Goal: Information Seeking & Learning: Learn about a topic

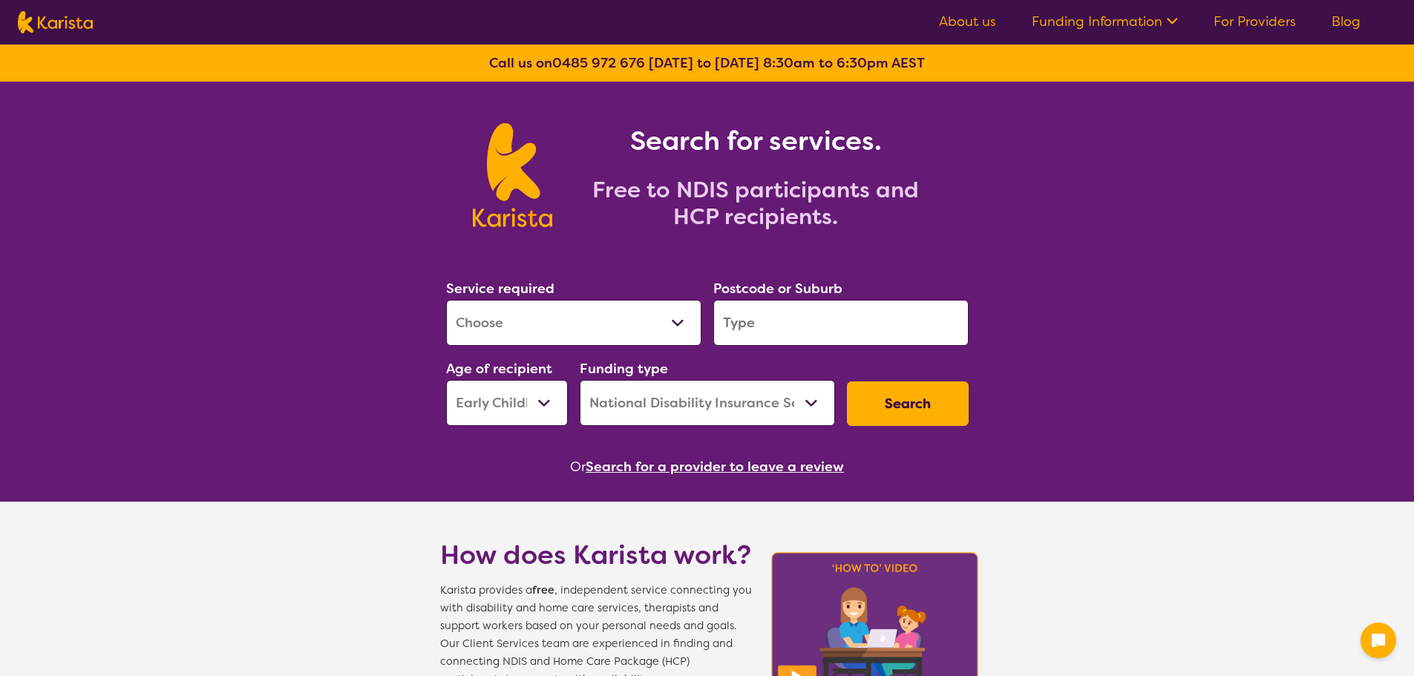
select select "[MEDICAL_DATA]"
select select "EC"
select select "NDIS"
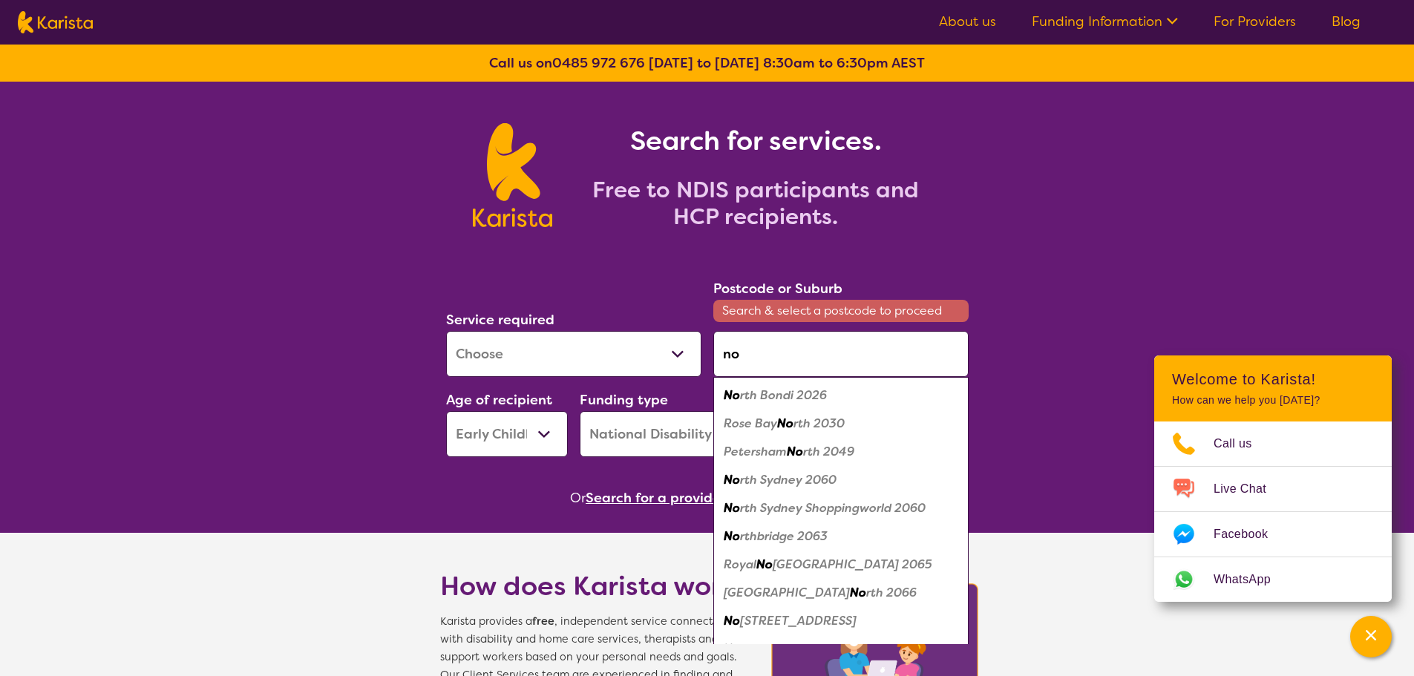
type input "n"
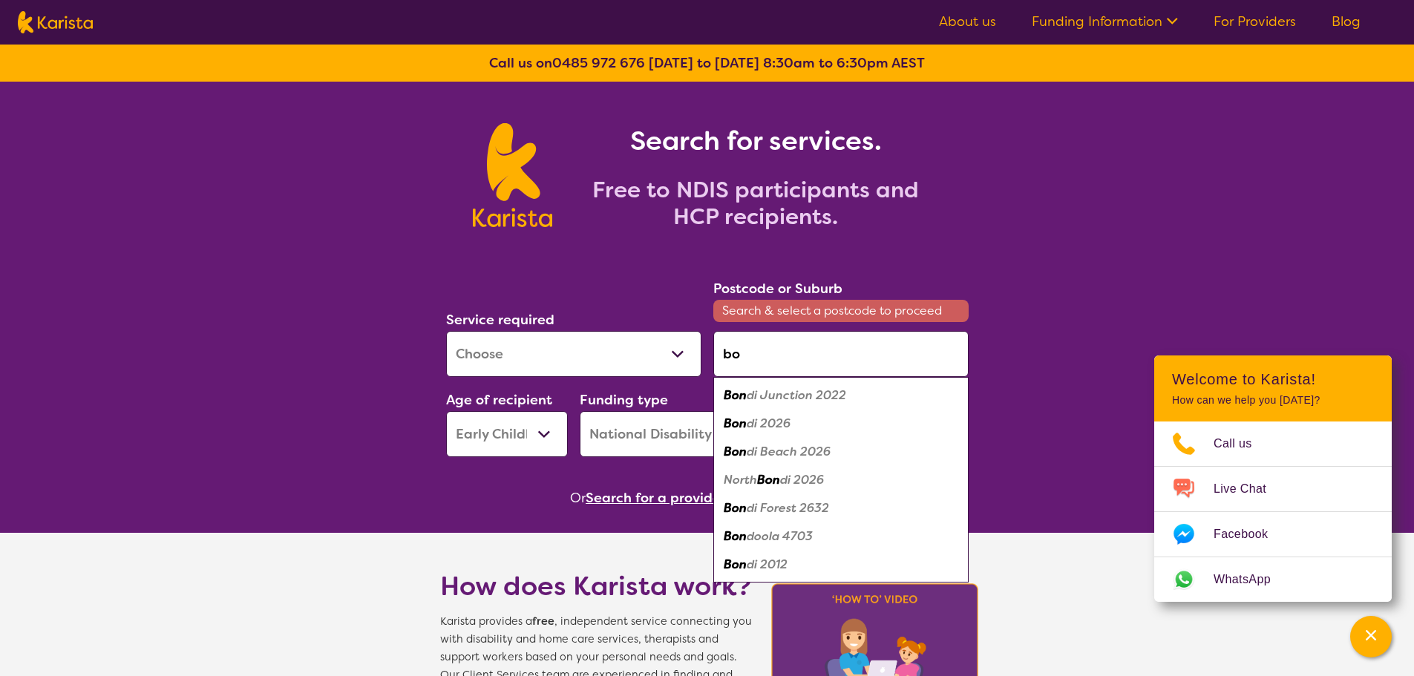
type input "b"
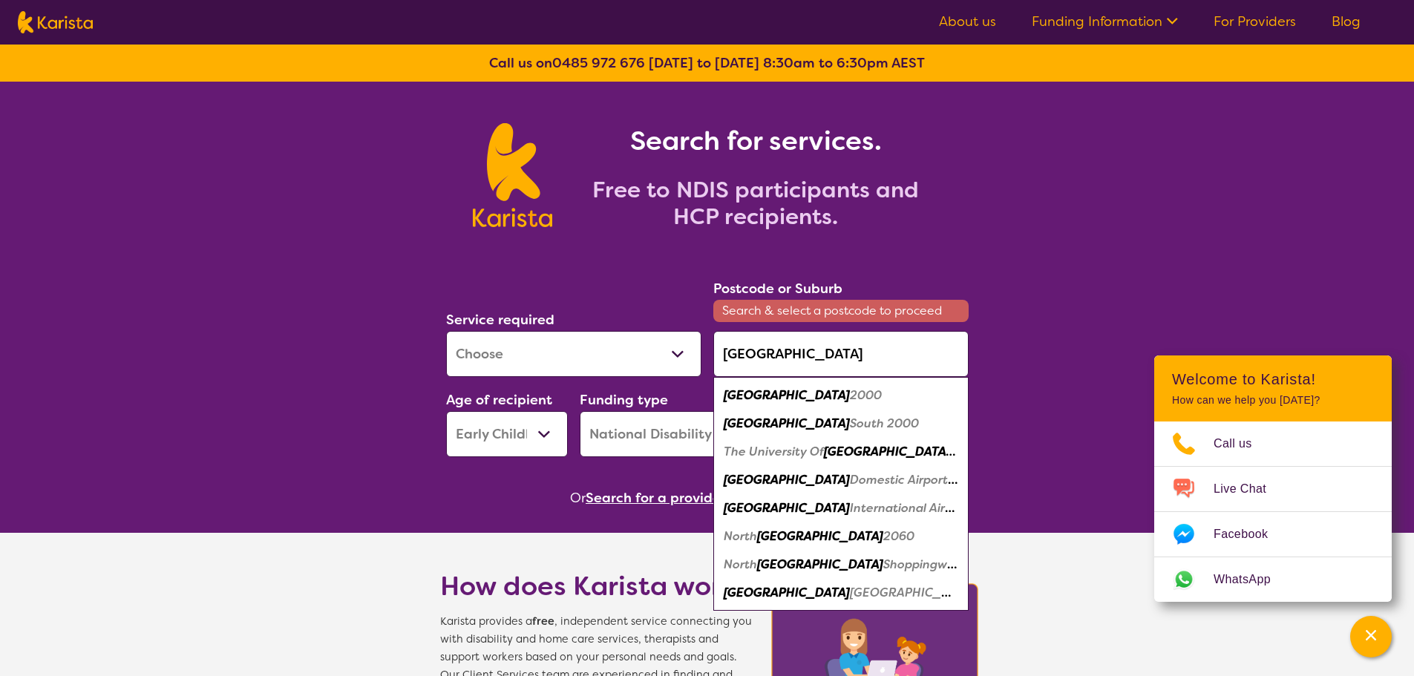
click at [811, 395] on div "[GEOGRAPHIC_DATA] 2000" at bounding box center [840, 395] width 240 height 28
type input "2000"
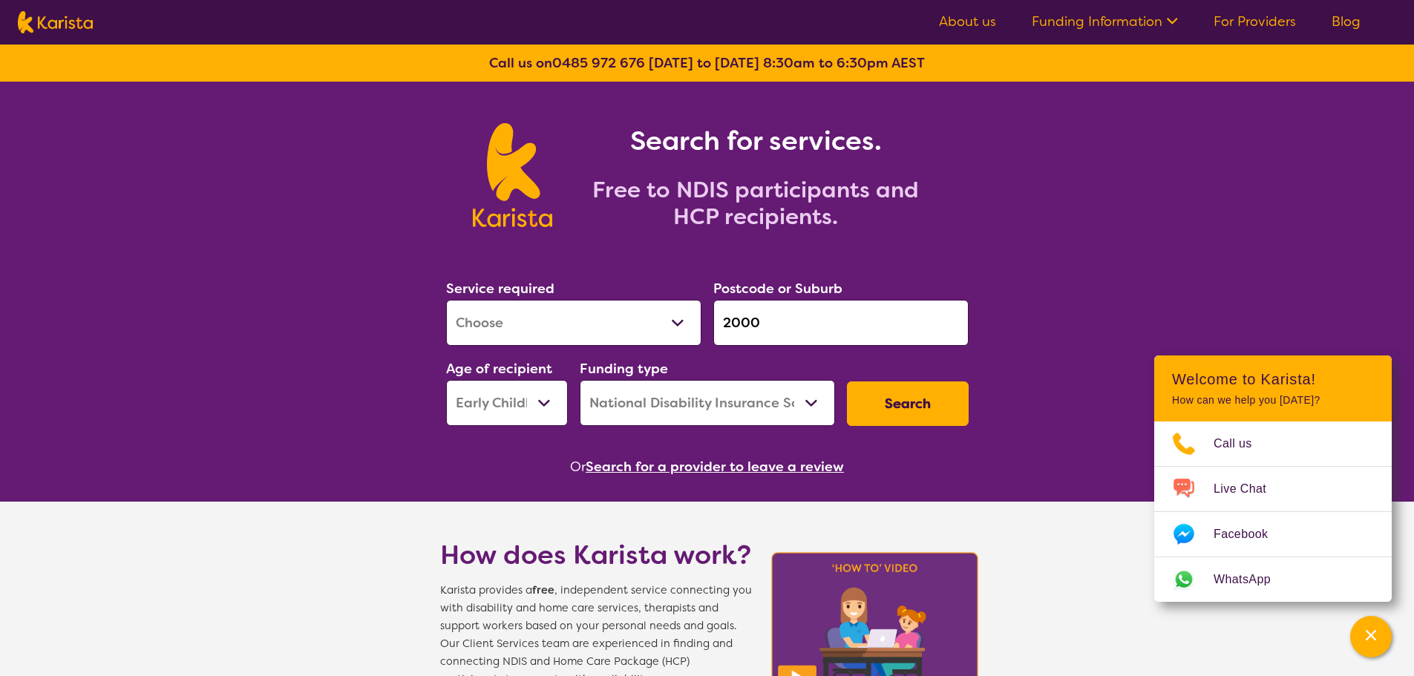
click at [911, 407] on button "Search" at bounding box center [908, 403] width 122 height 45
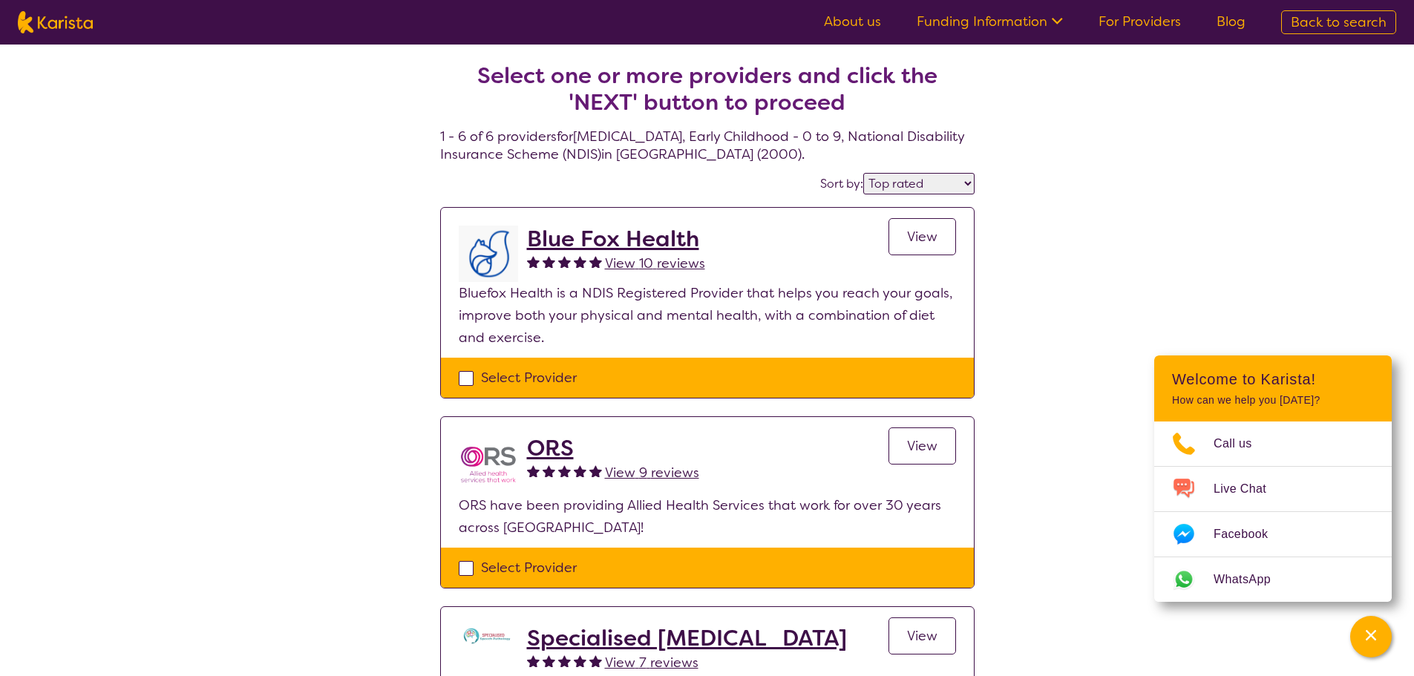
click at [953, 180] on select "Highly reviewed Top rated" at bounding box center [918, 184] width 111 height 22
select select "highly_reviewed"
click at [864, 173] on select "Highly reviewed Top rated" at bounding box center [918, 184] width 111 height 22
select select "[MEDICAL_DATA]"
select select "EC"
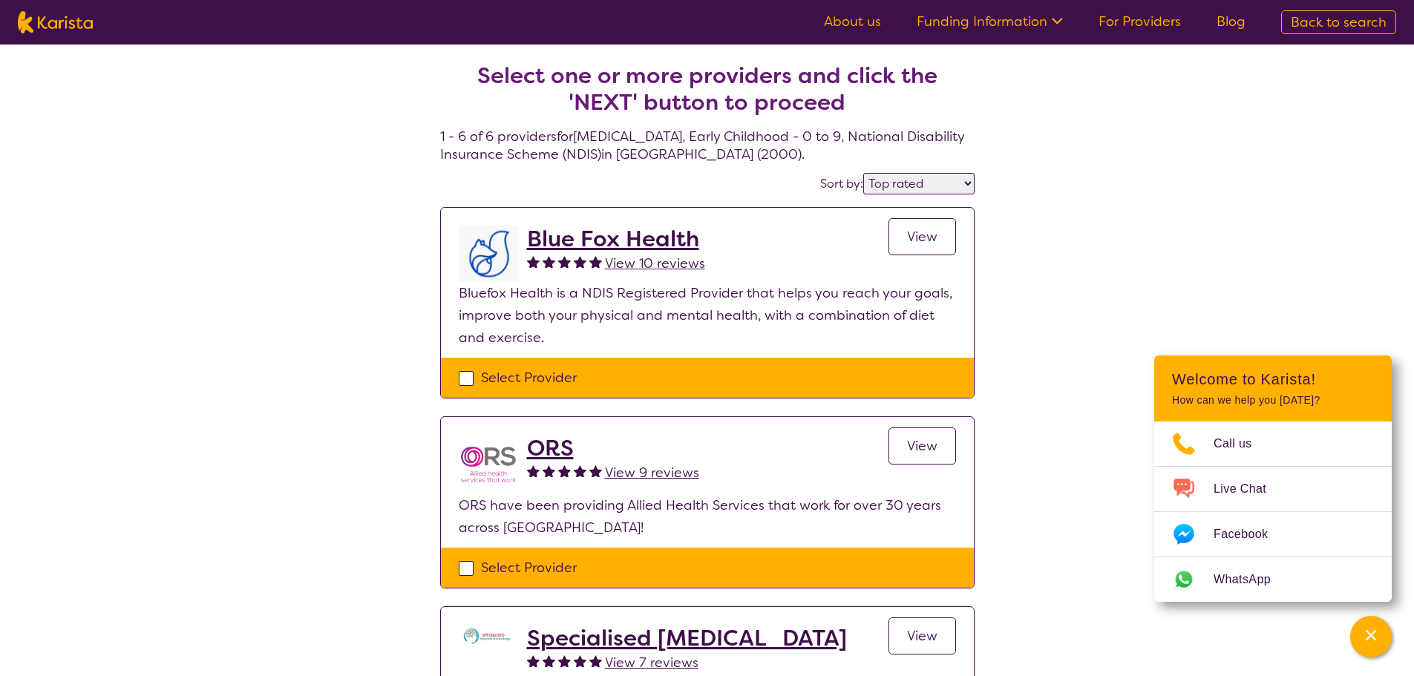
select select "NDIS"
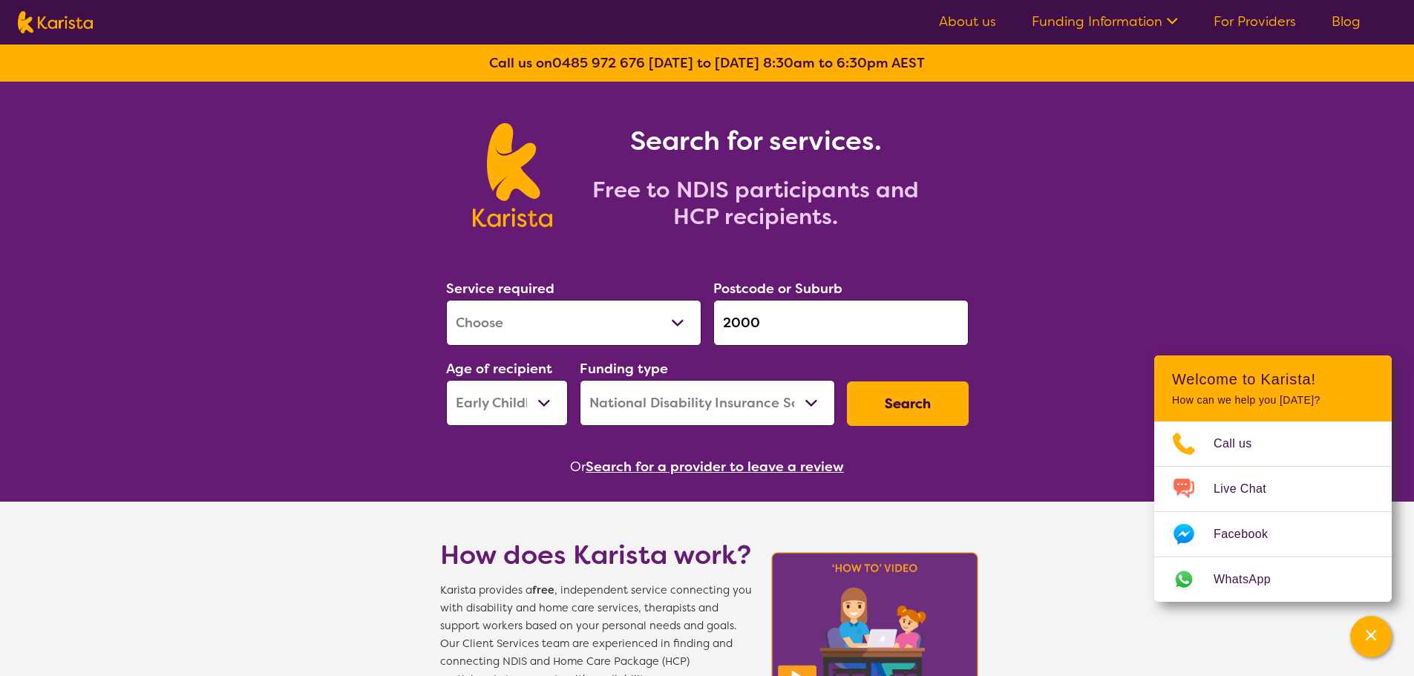
click at [813, 324] on input "2000" at bounding box center [840, 323] width 255 height 46
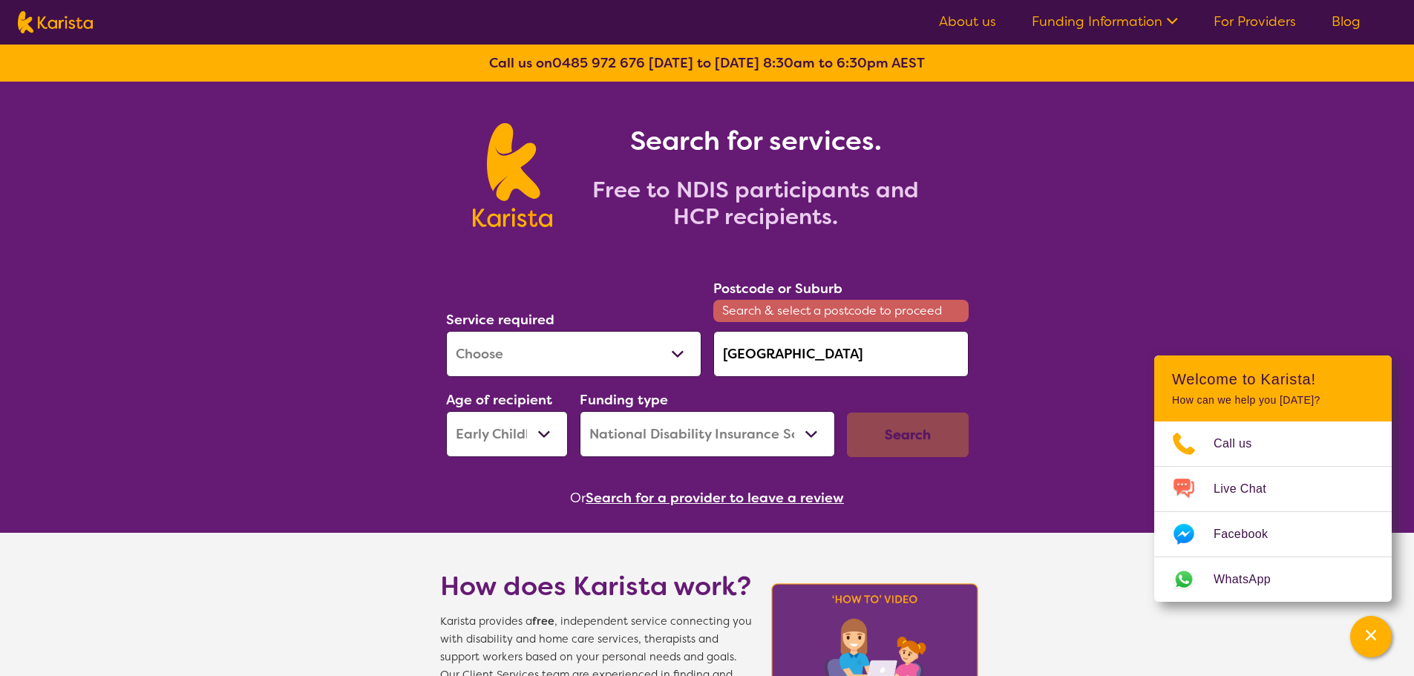
click at [793, 361] on input "[GEOGRAPHIC_DATA]" at bounding box center [840, 354] width 255 height 46
click at [772, 349] on input "[GEOGRAPHIC_DATA]" at bounding box center [840, 354] width 255 height 46
click at [811, 361] on input "[GEOGRAPHIC_DATA]" at bounding box center [840, 354] width 255 height 46
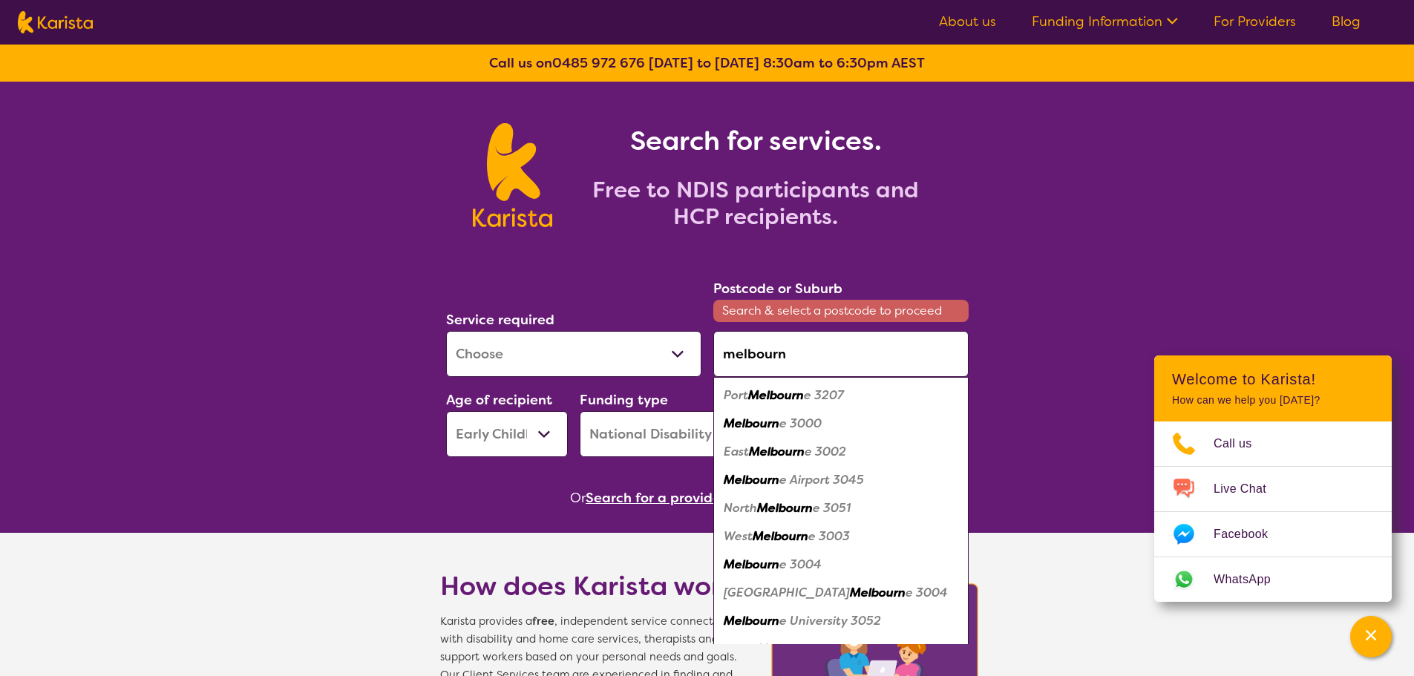
click at [775, 422] on em "Melbourn" at bounding box center [751, 424] width 56 height 16
type input "3000"
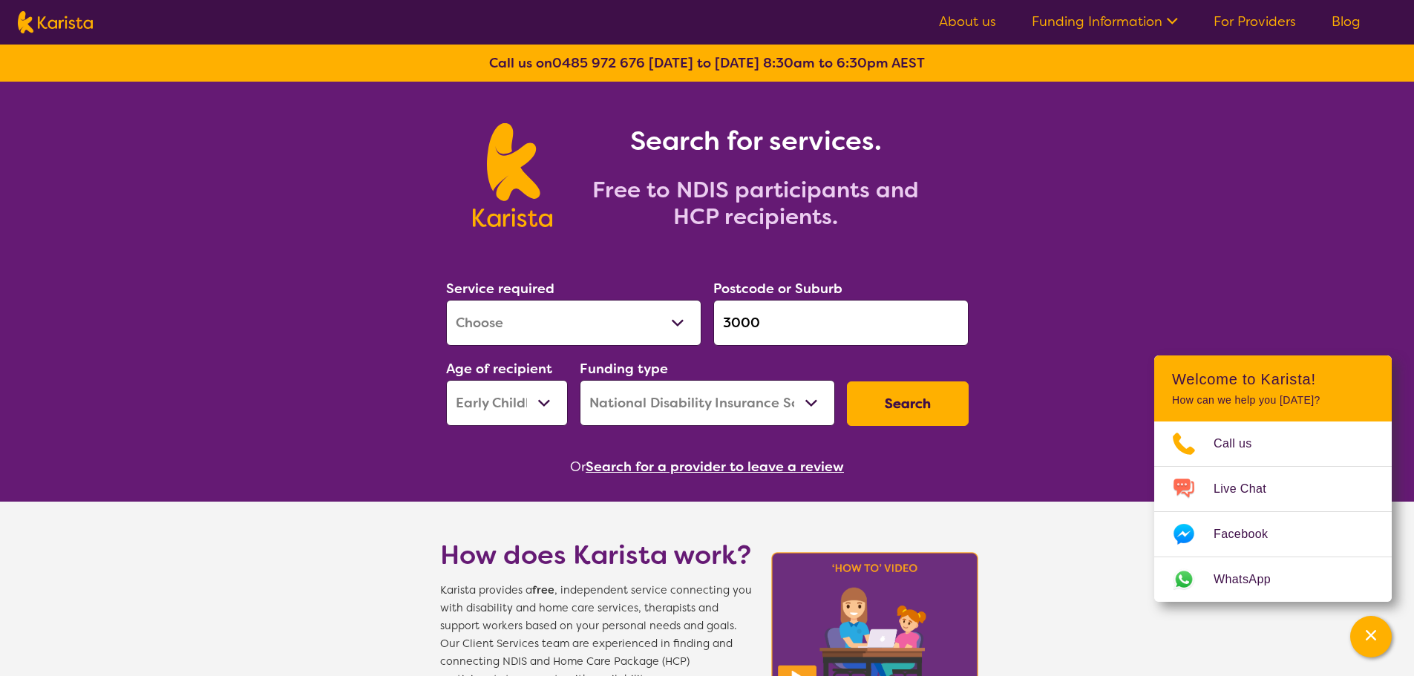
click at [928, 400] on button "Search" at bounding box center [908, 403] width 122 height 45
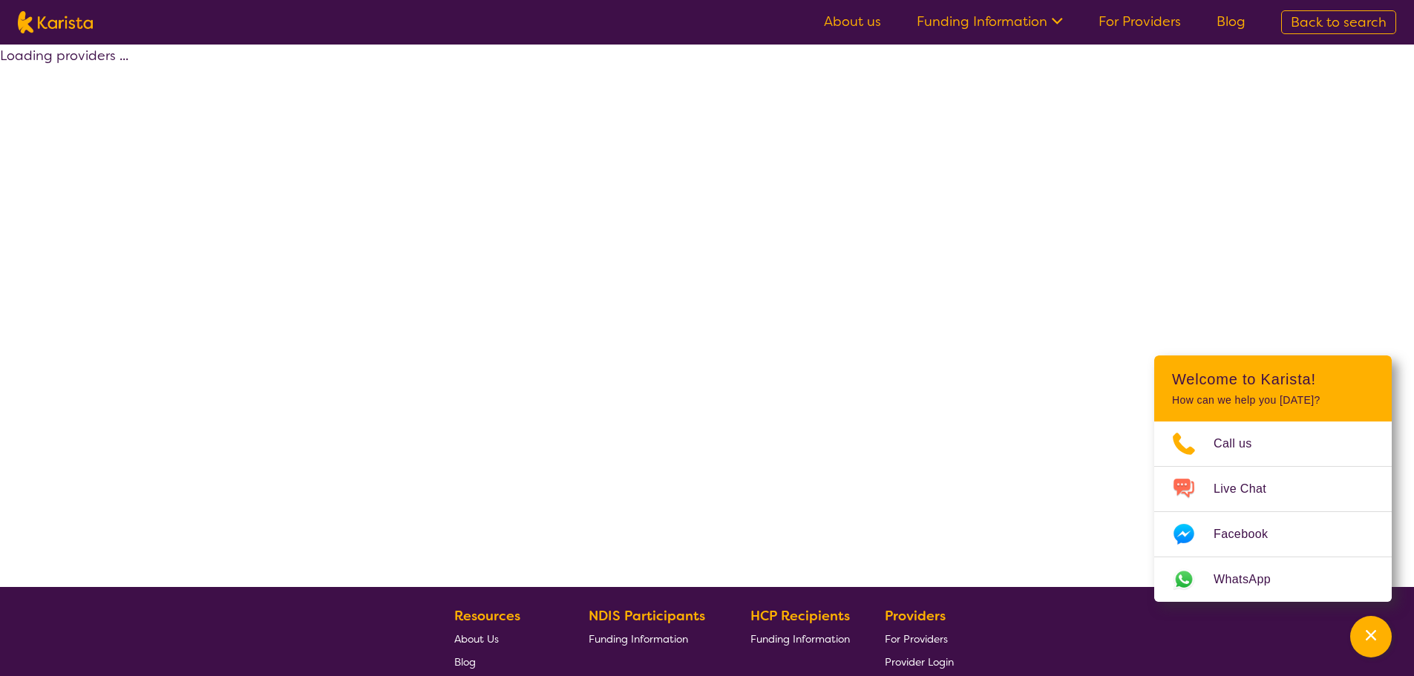
select select "by_score"
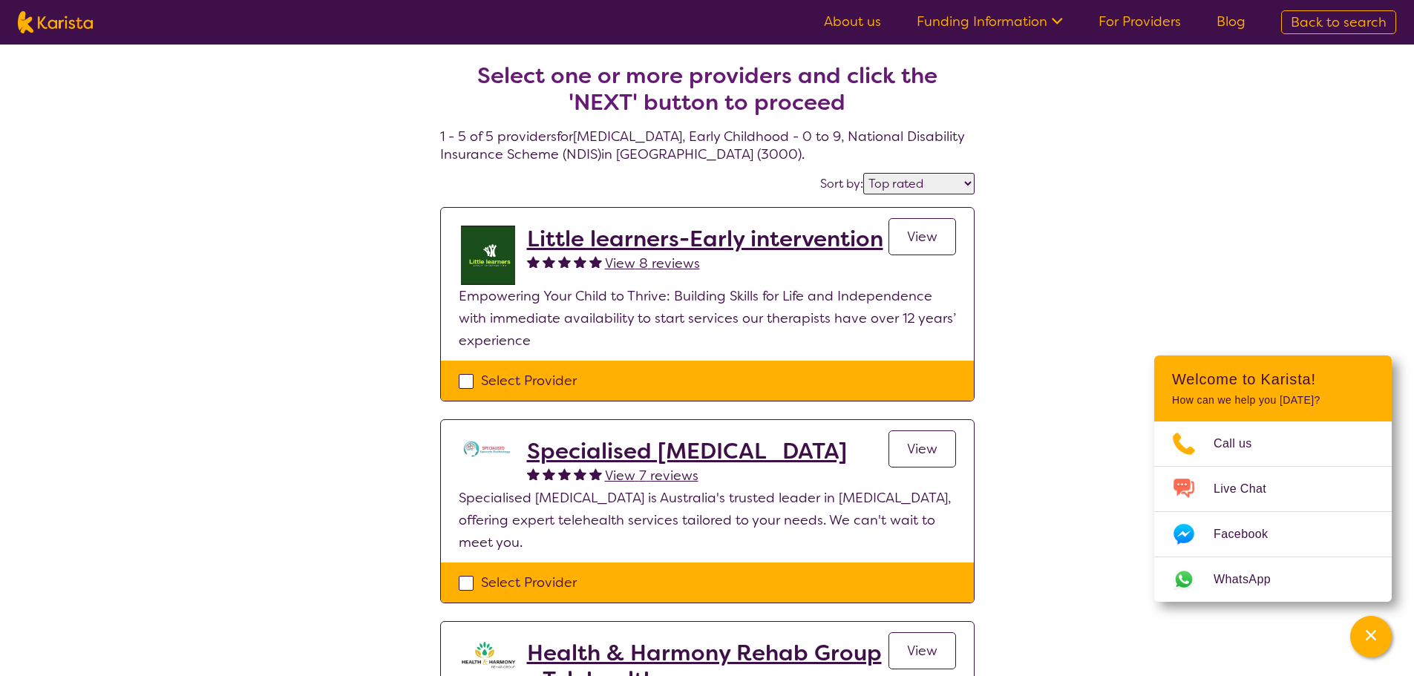
select select "[MEDICAL_DATA]"
select select "EC"
select select "NDIS"
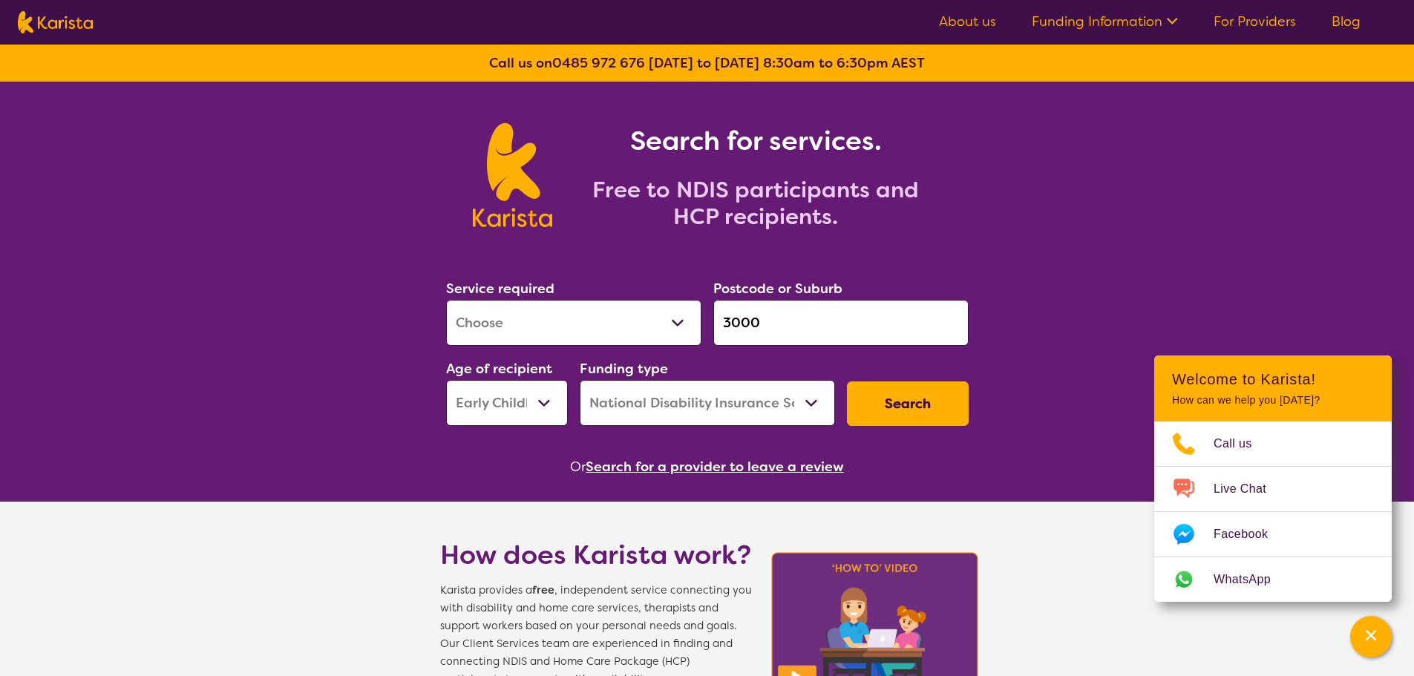
click at [835, 332] on input "3000" at bounding box center [840, 323] width 255 height 46
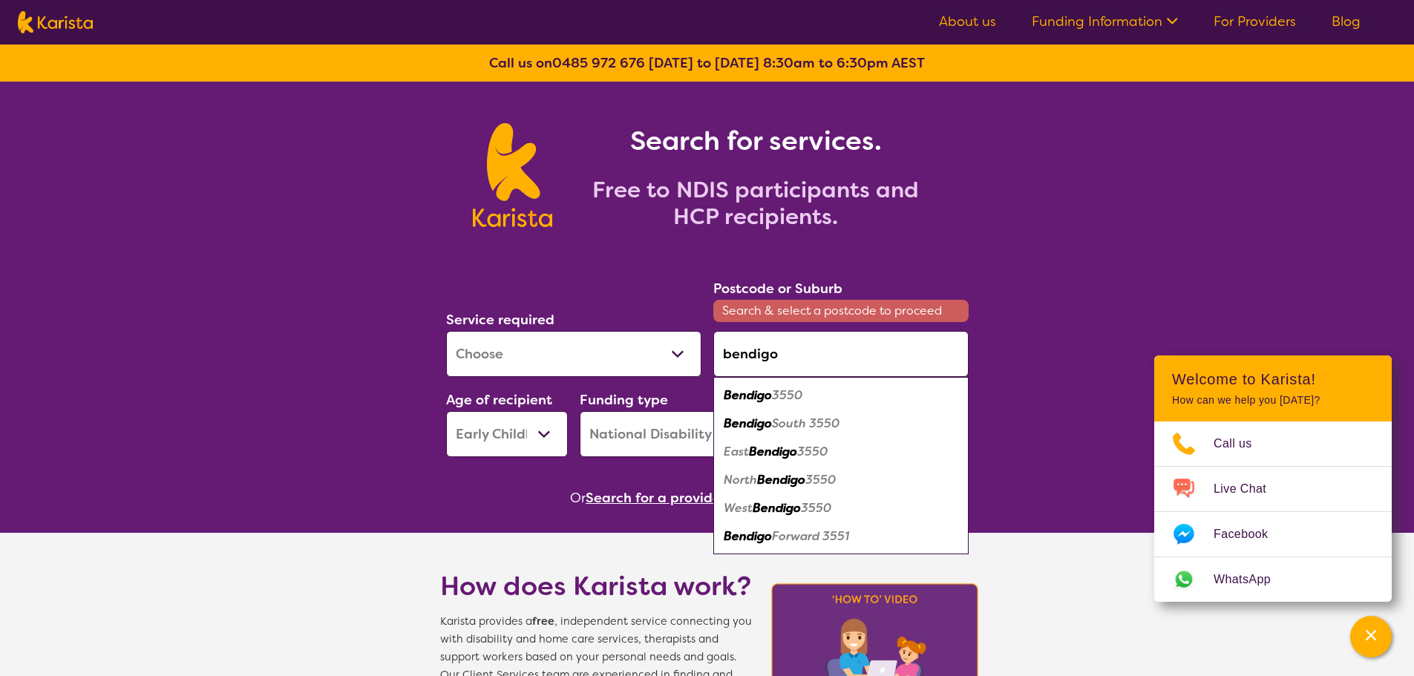
click at [822, 395] on div "Bendigo 3550" at bounding box center [840, 395] width 240 height 28
type input "3550"
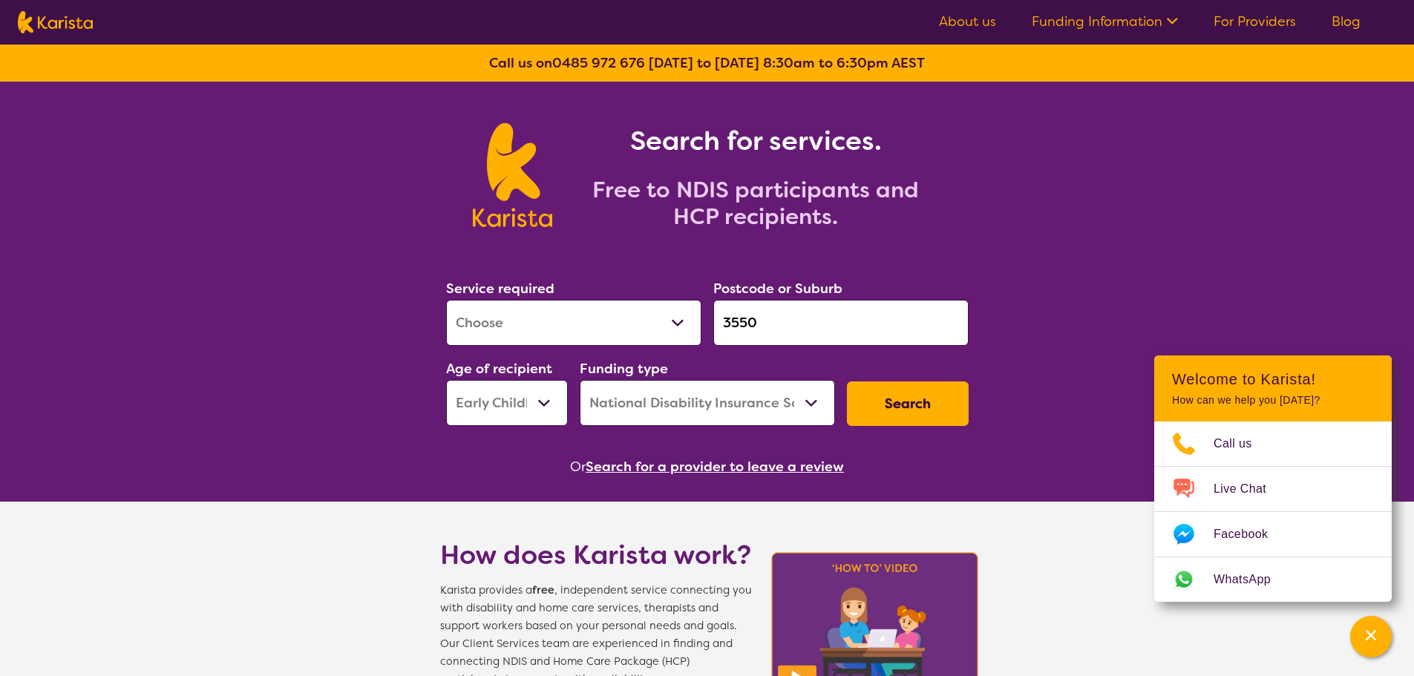
click at [894, 408] on button "Search" at bounding box center [908, 403] width 122 height 45
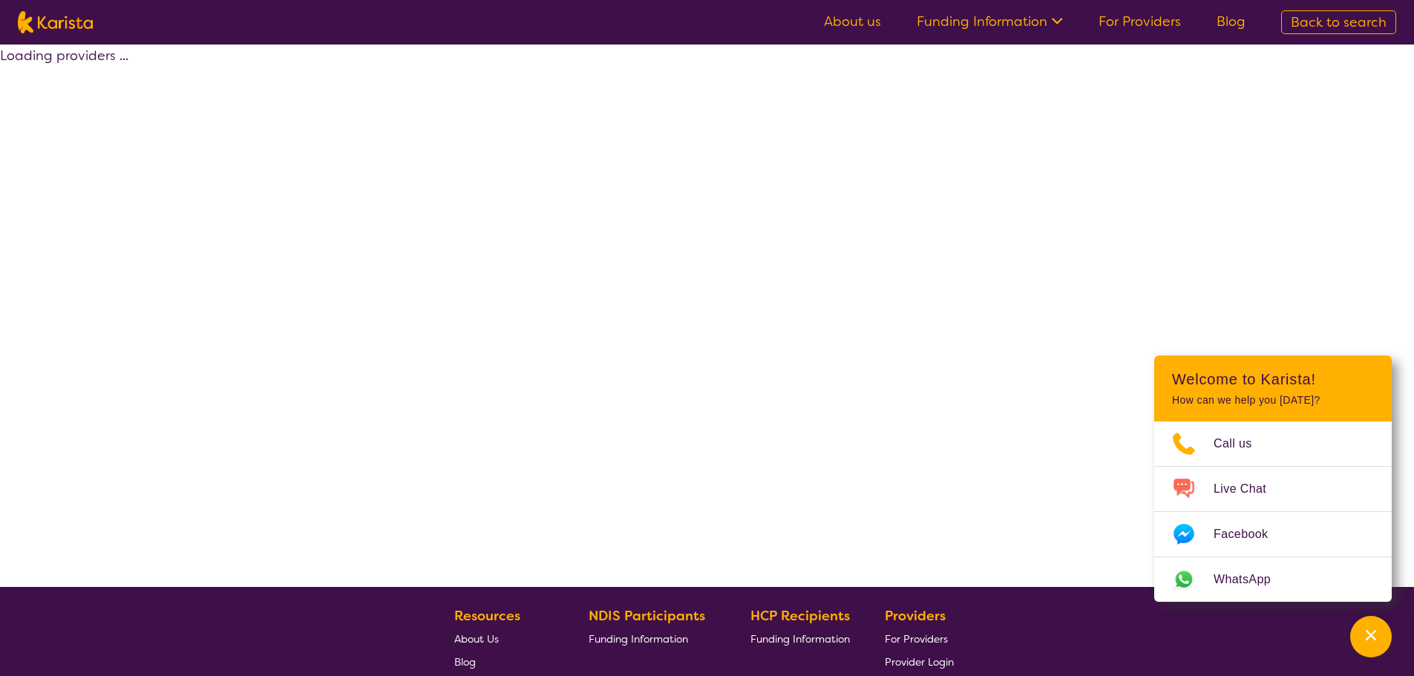
select select "by_score"
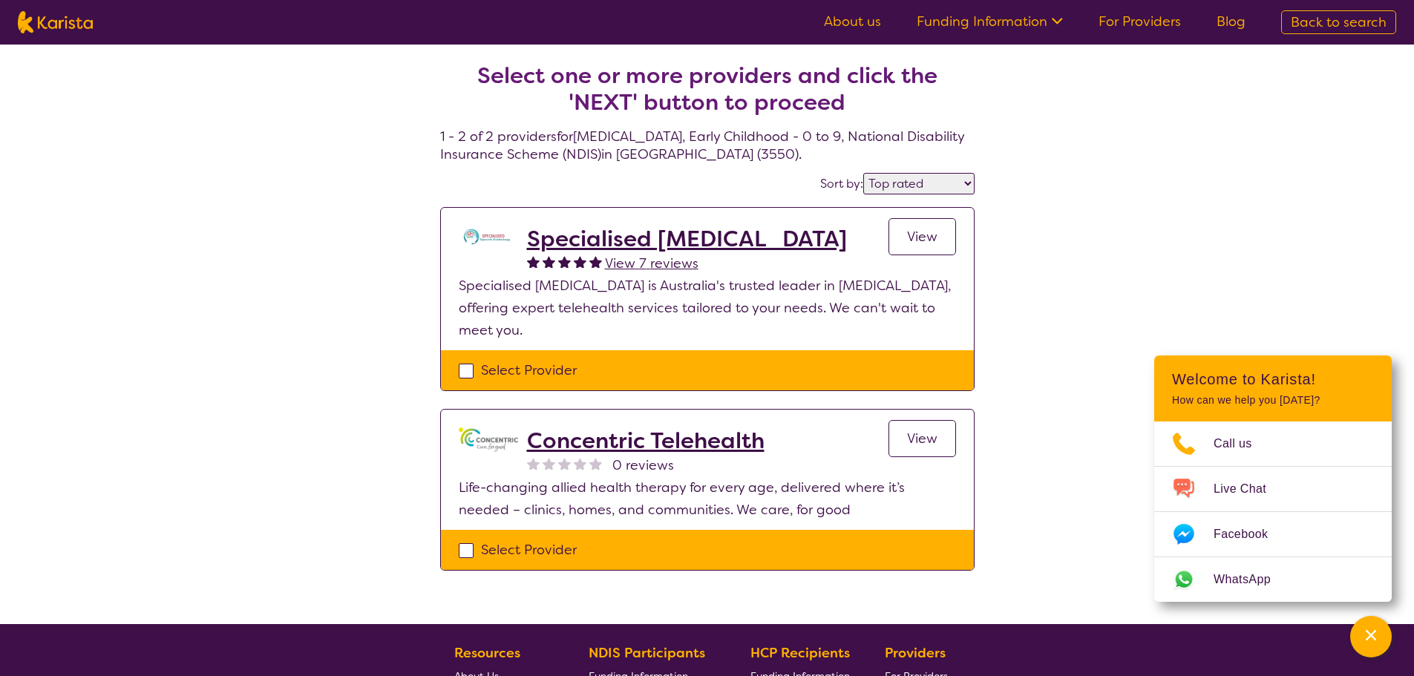
select select "[MEDICAL_DATA]"
select select "EC"
select select "NDIS"
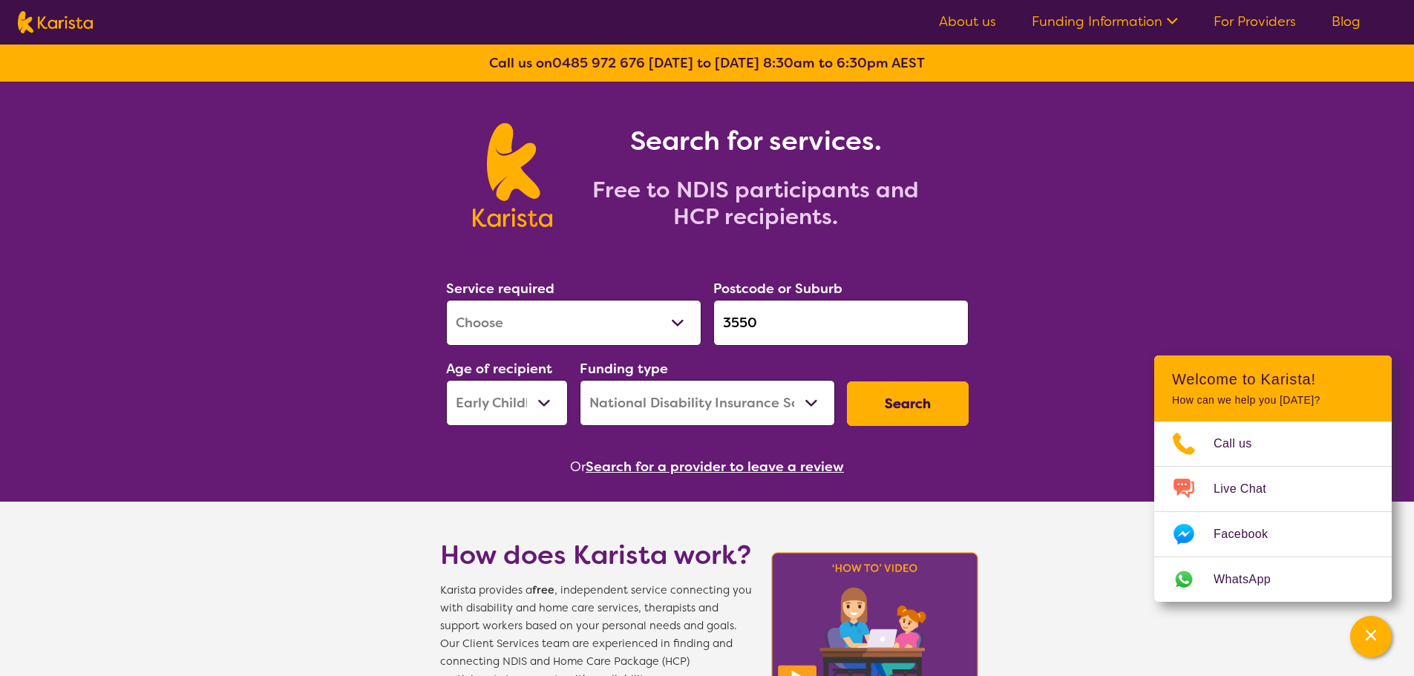
click at [841, 318] on input "3550" at bounding box center [840, 323] width 255 height 46
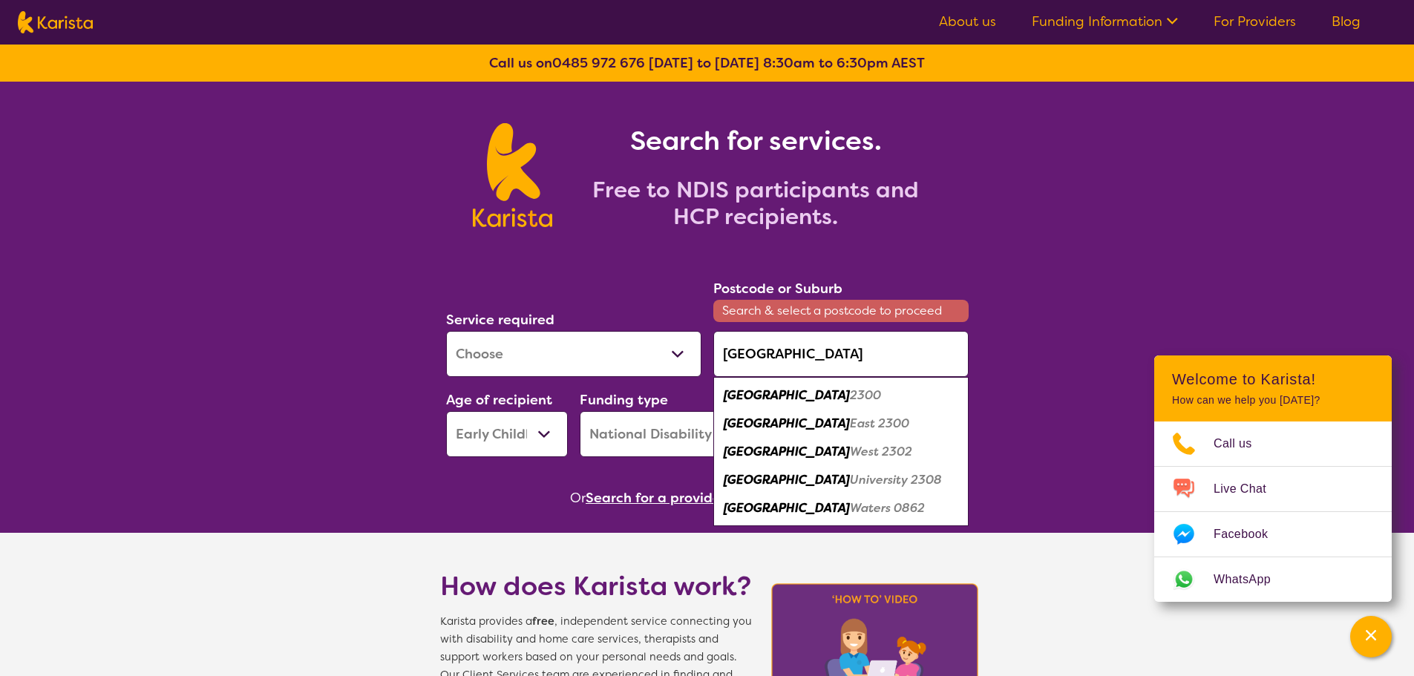
click at [822, 398] on div "Newcastle 2300" at bounding box center [840, 395] width 240 height 28
type input "2300"
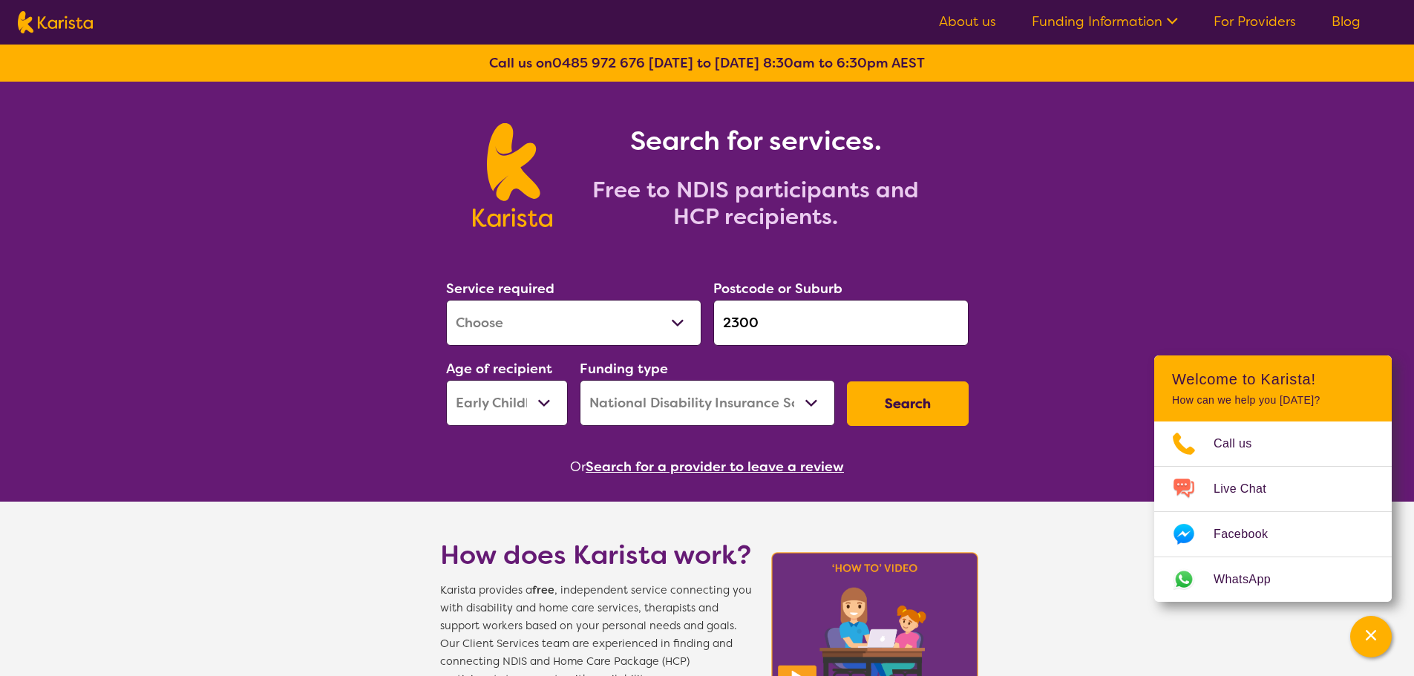
click at [887, 402] on button "Search" at bounding box center [908, 403] width 122 height 45
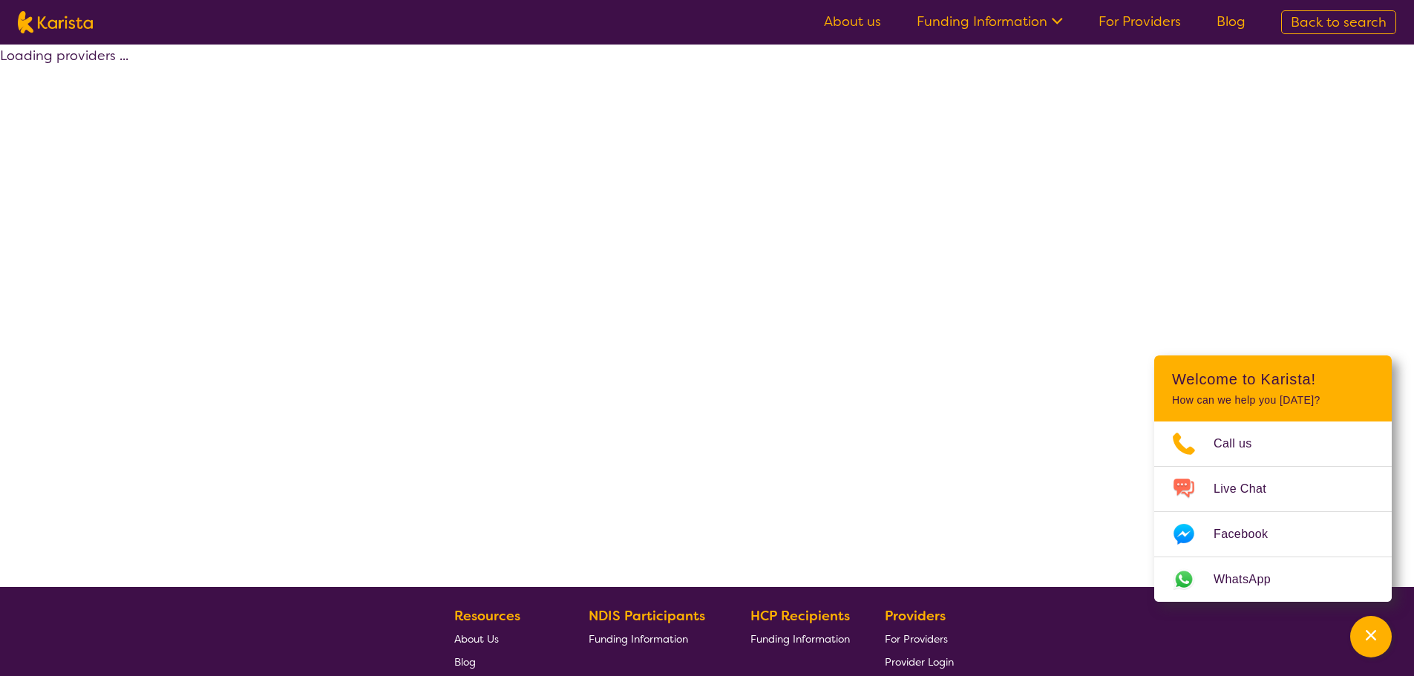
select select "by_score"
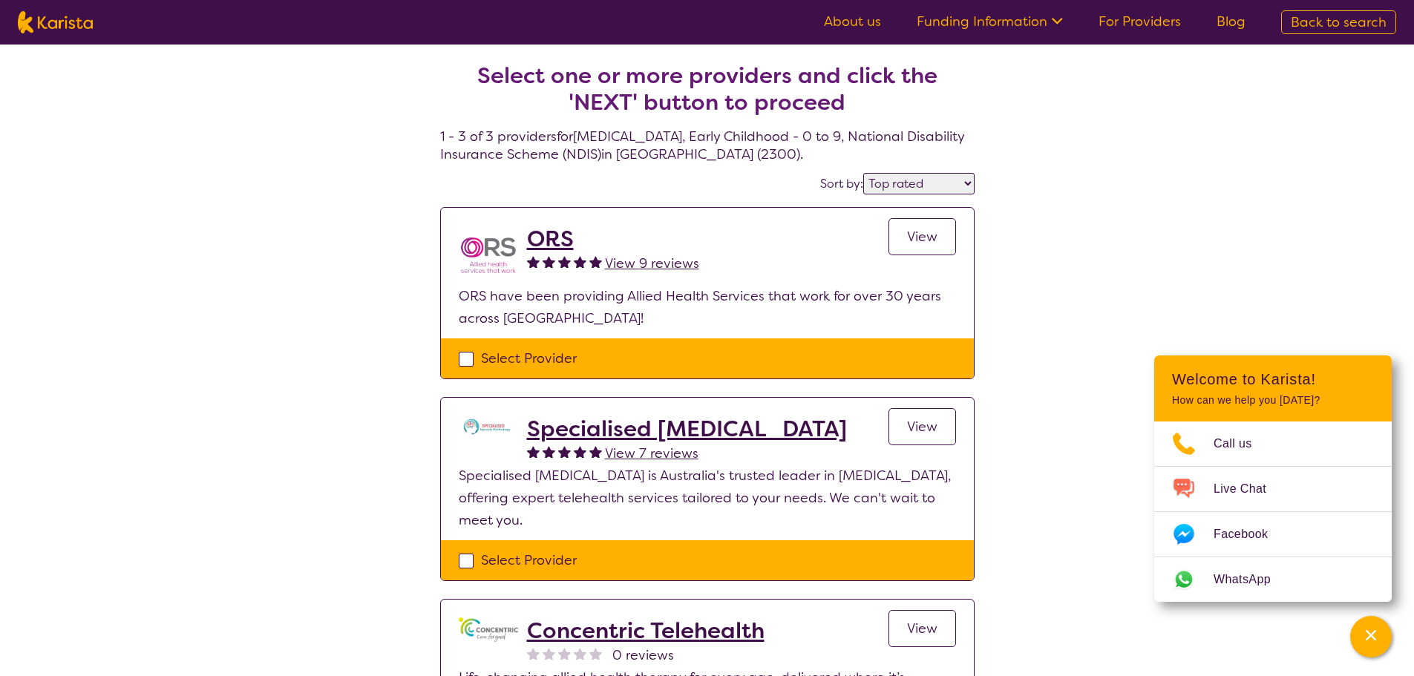
select select "[MEDICAL_DATA]"
select select "EC"
select select "NDIS"
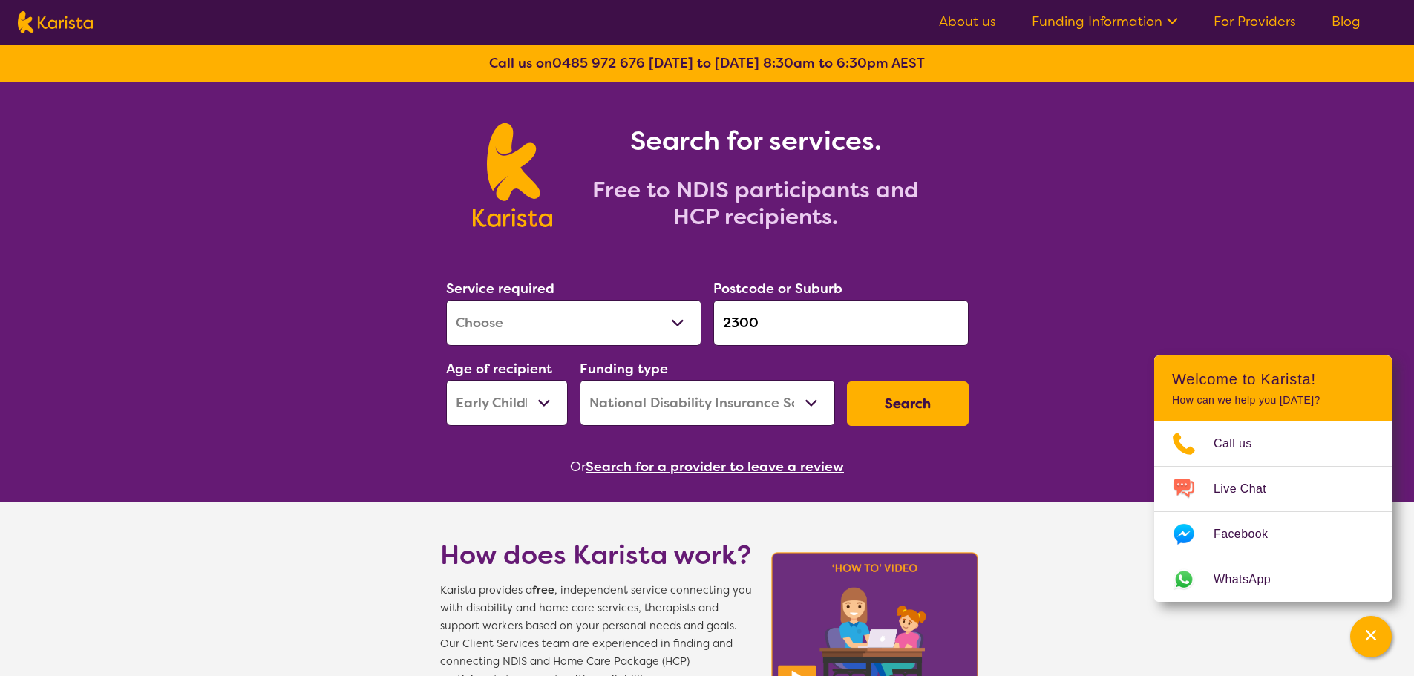
click at [836, 315] on input "2300" at bounding box center [840, 323] width 255 height 46
click at [870, 324] on input "2300" at bounding box center [840, 323] width 255 height 46
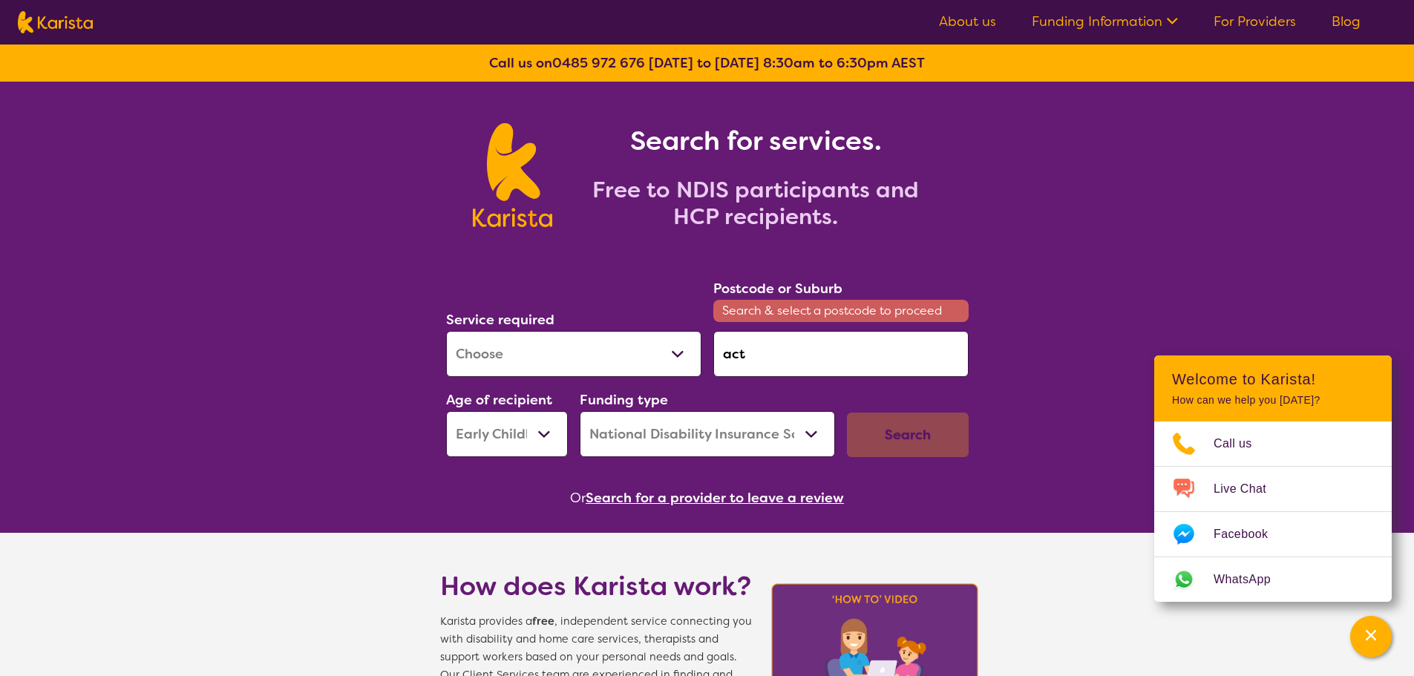
click at [769, 352] on input "act" at bounding box center [840, 354] width 255 height 46
type input "c"
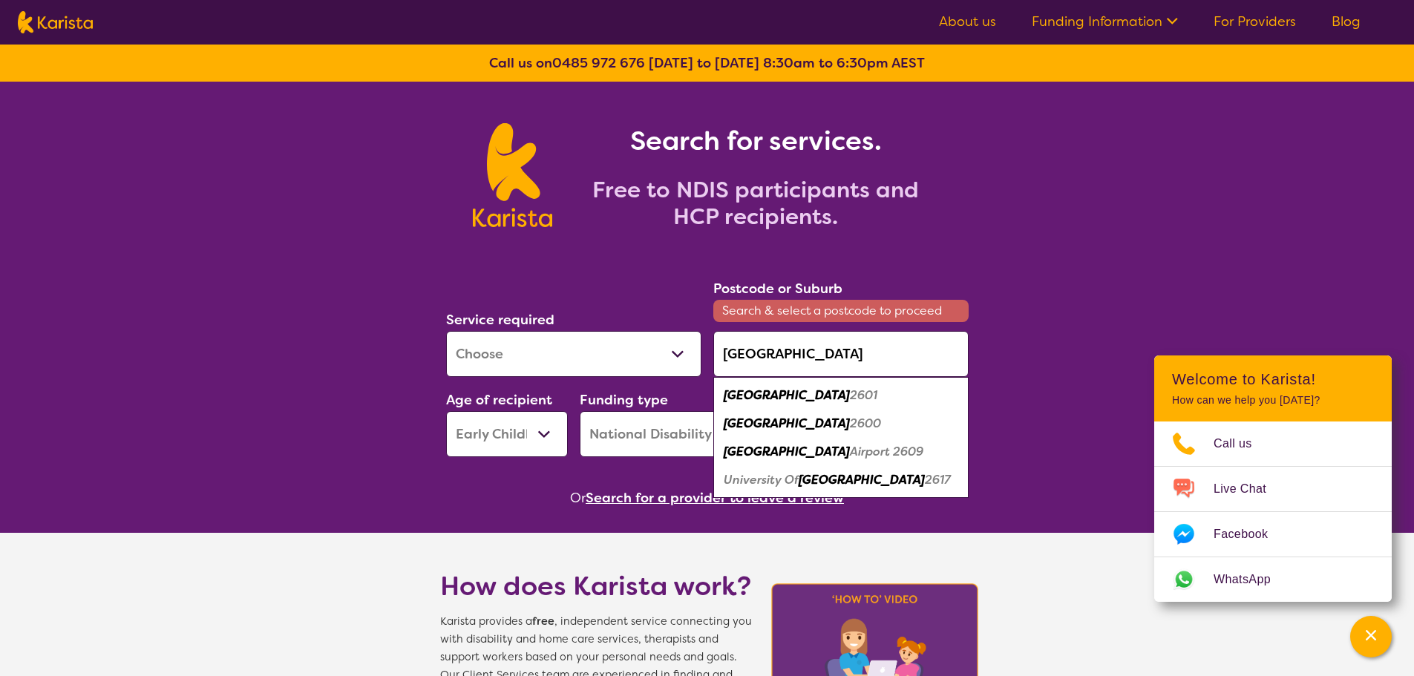
click at [829, 394] on div "Canberra 2601" at bounding box center [840, 395] width 240 height 28
type input "2601"
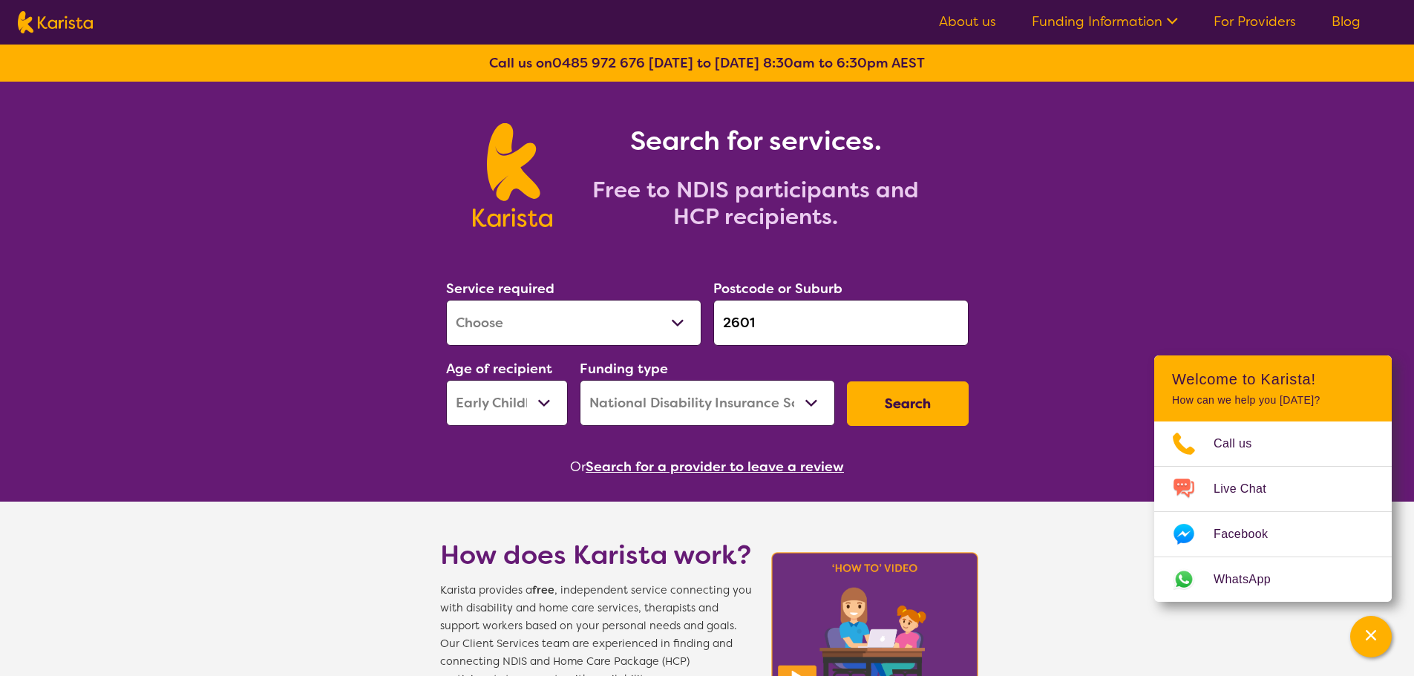
click at [894, 406] on button "Search" at bounding box center [908, 403] width 122 height 45
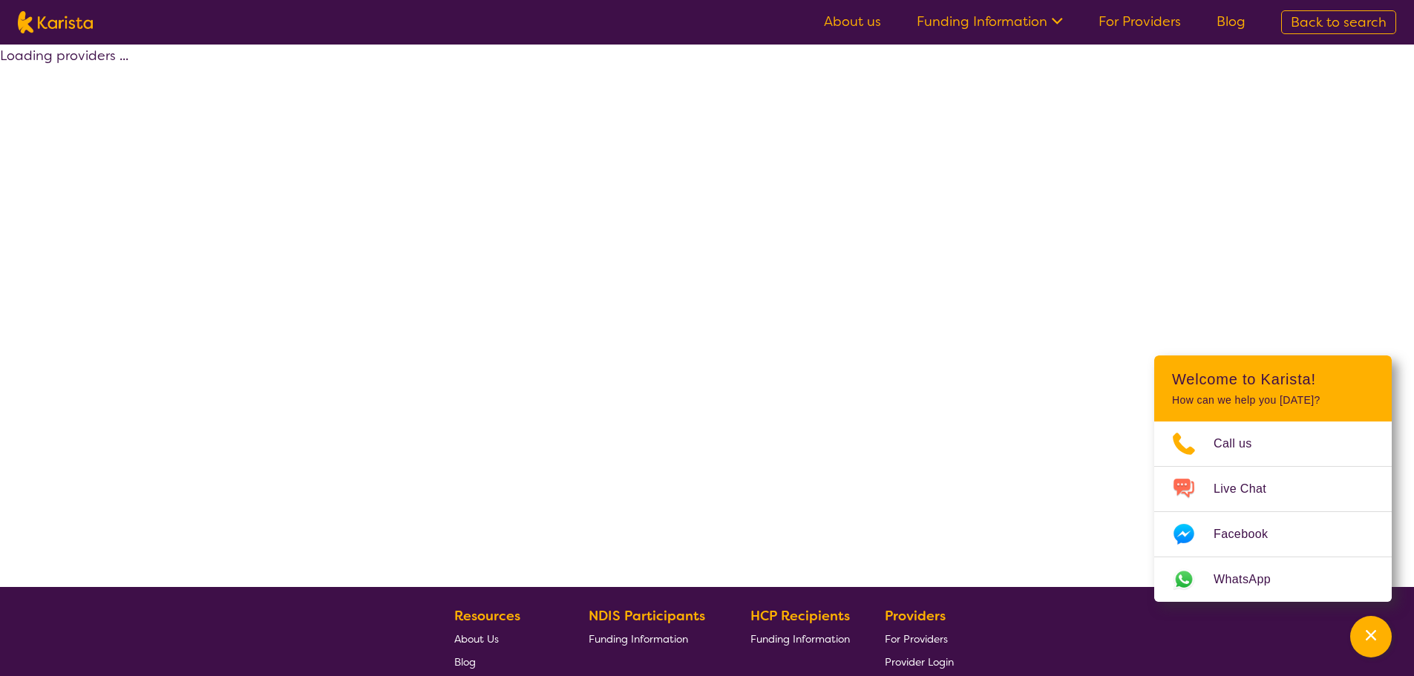
select select "by_score"
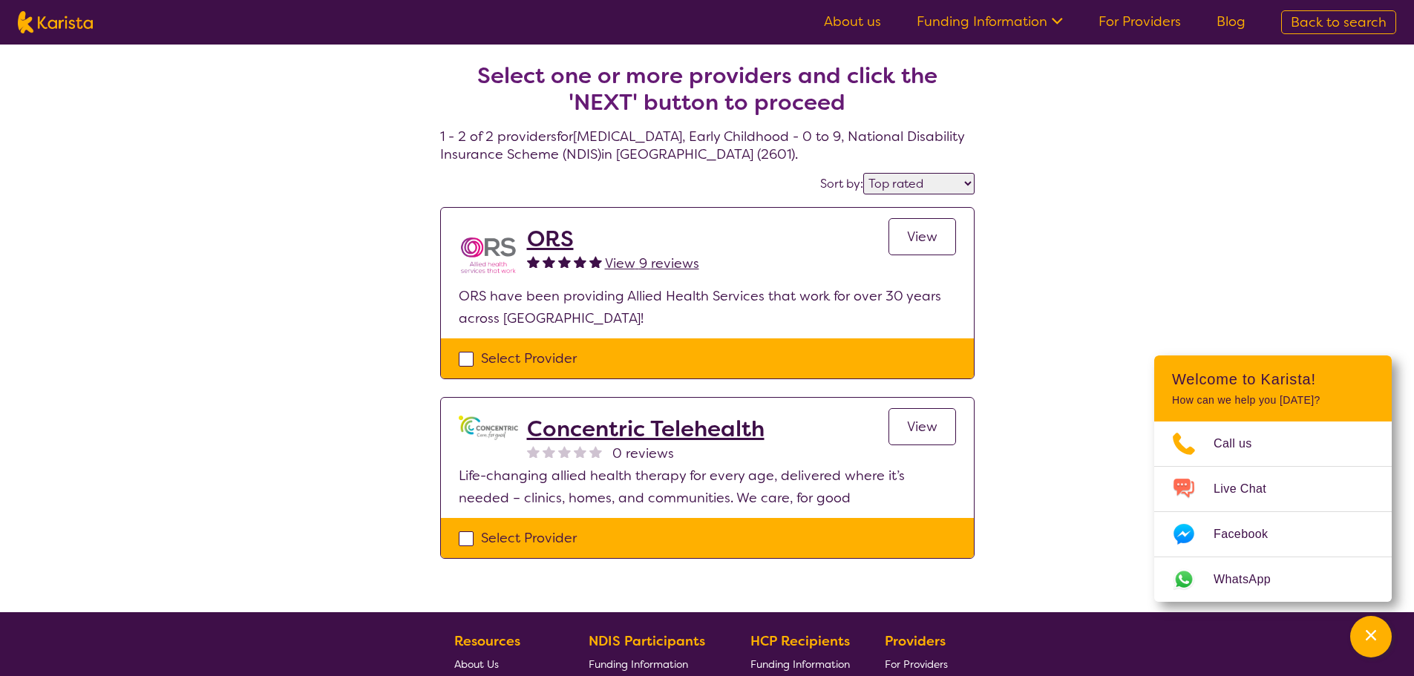
select select "[MEDICAL_DATA]"
select select "EC"
select select "NDIS"
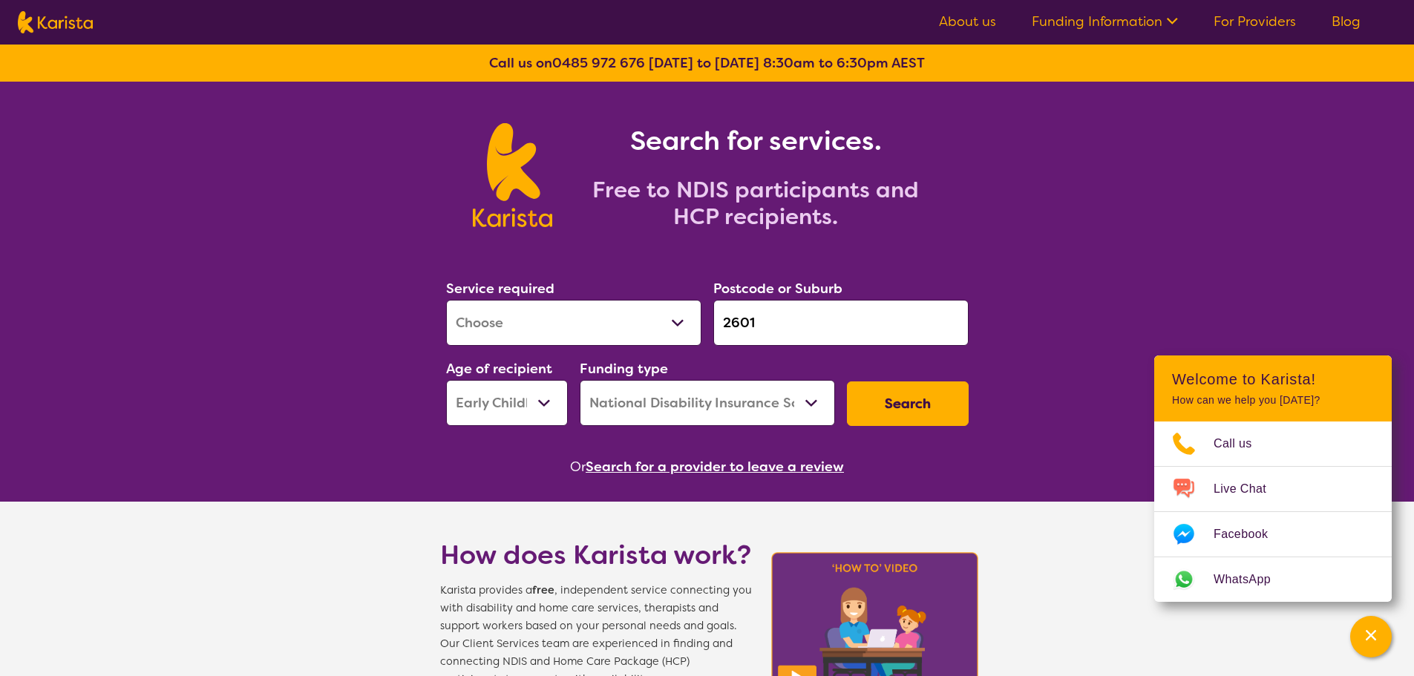
click at [551, 407] on select "Early Childhood - 0 to 9 Child - 10 to 11 Adolescent - 12 to 17 Adult - 18 to 6…" at bounding box center [507, 403] width 122 height 46
click at [446, 380] on select "Early Childhood - 0 to 9 Child - 10 to 11 Adolescent - 12 to 17 Adult - 18 to 6…" at bounding box center [507, 403] width 122 height 46
click at [952, 407] on button "Search" at bounding box center [908, 403] width 122 height 45
click at [548, 401] on select "Early Childhood - 0 to 9 Child - 10 to 11 Adolescent - 12 to 17 Adult - 18 to 6…" at bounding box center [507, 403] width 122 height 46
select select "CH"
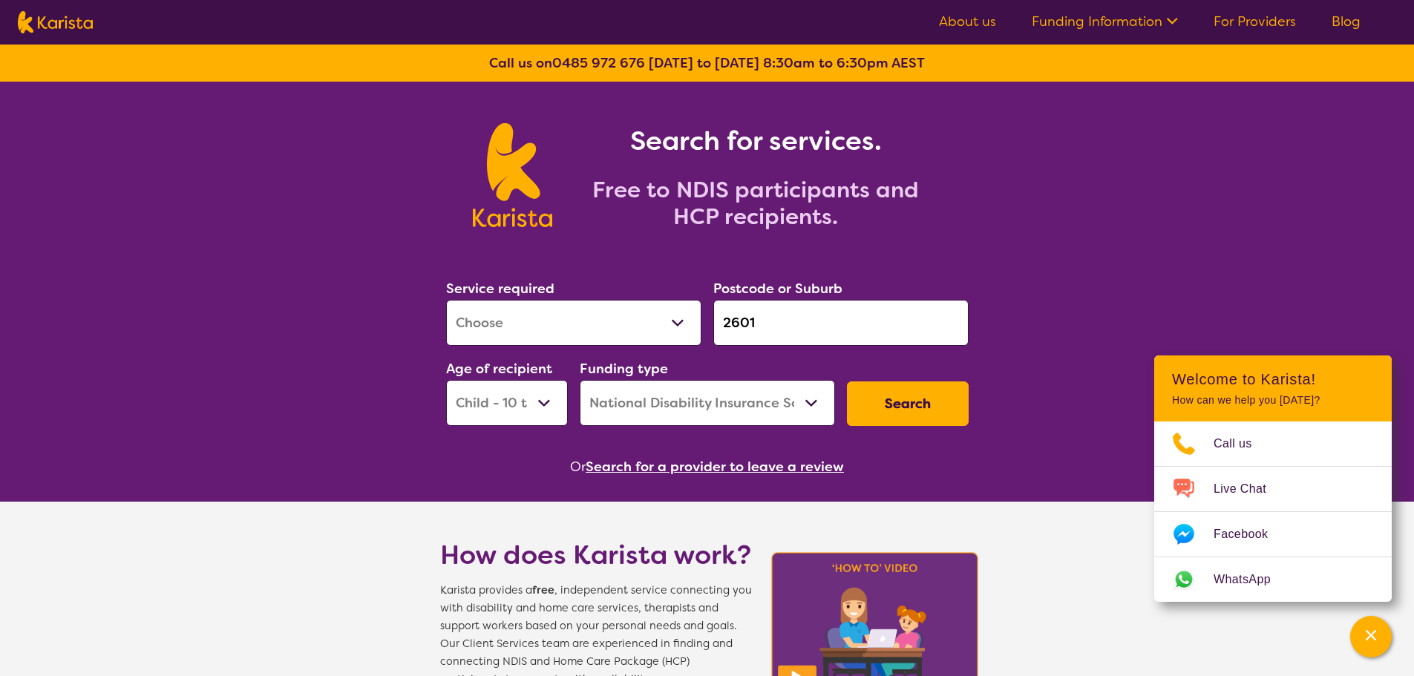
click at [446, 380] on select "Early Childhood - 0 to 9 Child - 10 to 11 Adolescent - 12 to 17 Adult - 18 to 6…" at bounding box center [507, 403] width 122 height 46
click at [907, 413] on button "Search" at bounding box center [908, 403] width 122 height 45
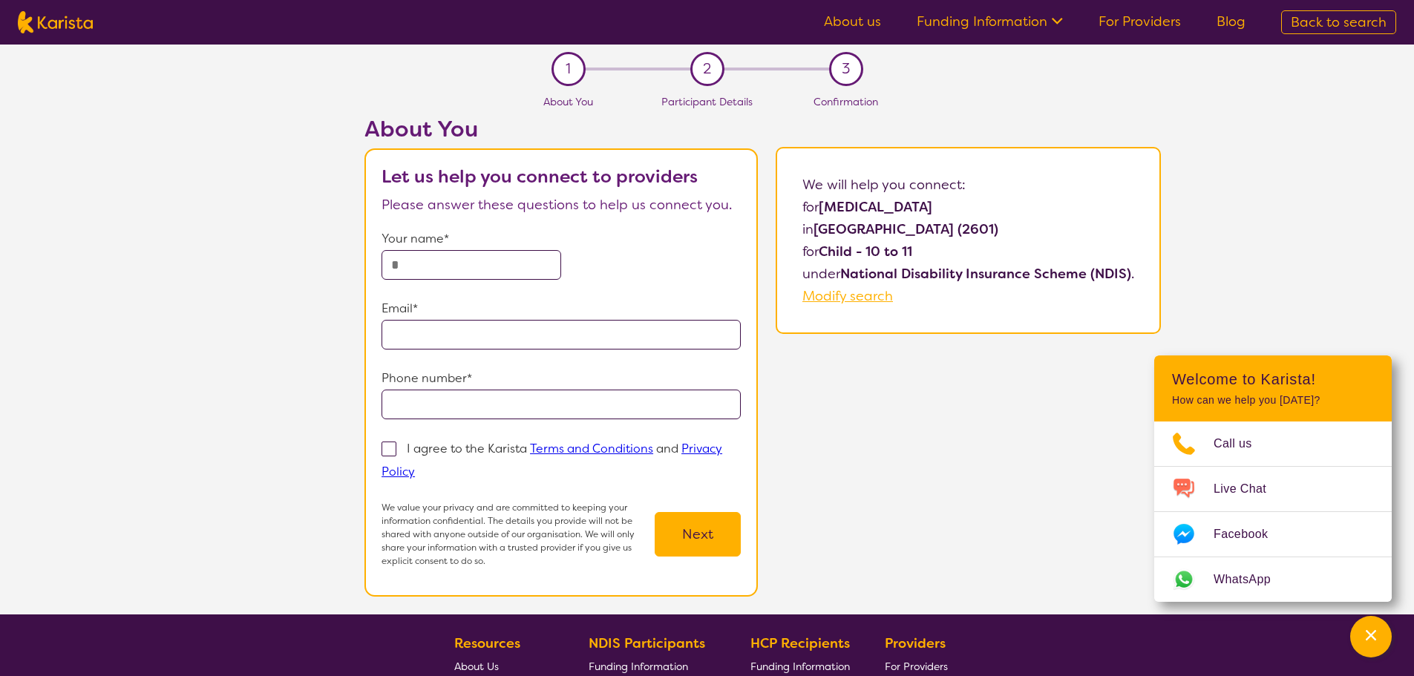
select select "[MEDICAL_DATA]"
select select "CH"
select select "NDIS"
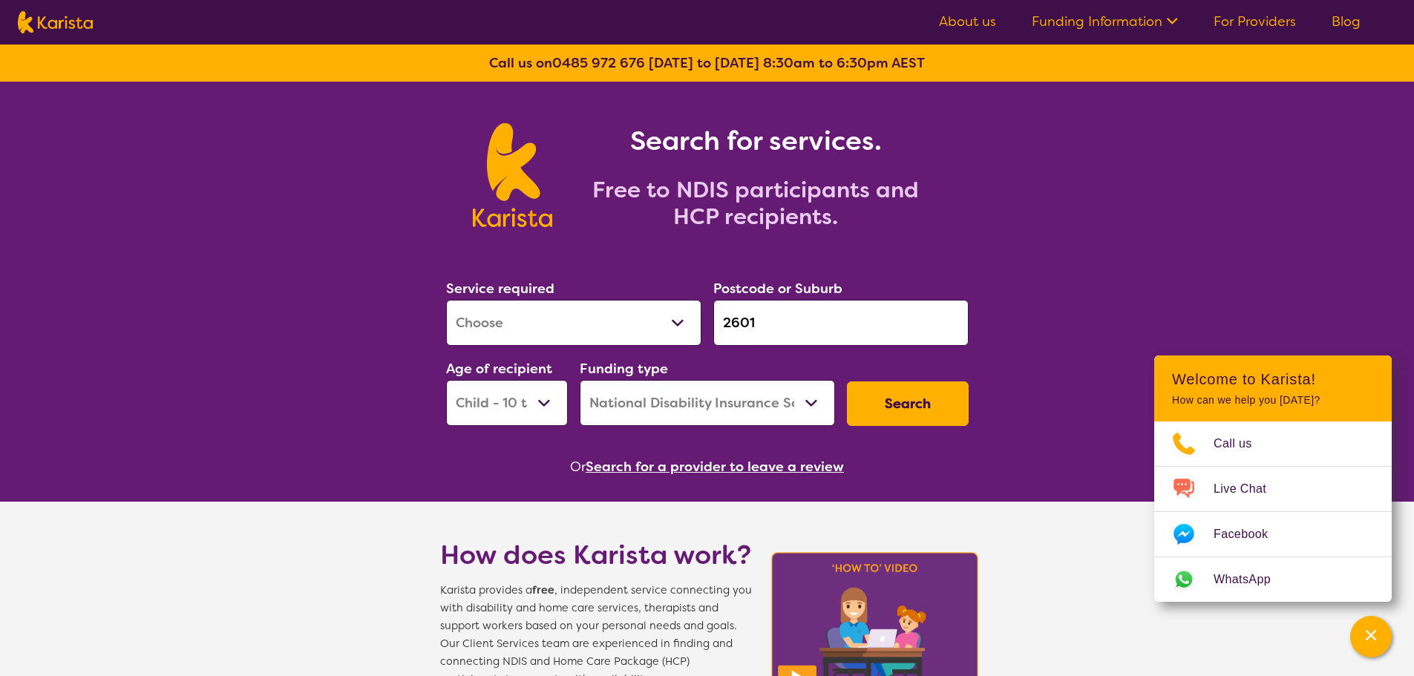
click at [536, 398] on select "Early Childhood - 0 to 9 Child - 10 to 11 Adolescent - 12 to 17 Adult - 18 to 6…" at bounding box center [507, 403] width 122 height 46
select select "AS"
click at [446, 380] on select "Early Childhood - 0 to 9 Child - 10 to 11 Adolescent - 12 to 17 Adult - 18 to 6…" at bounding box center [507, 403] width 122 height 46
click at [888, 415] on button "Search" at bounding box center [908, 403] width 122 height 45
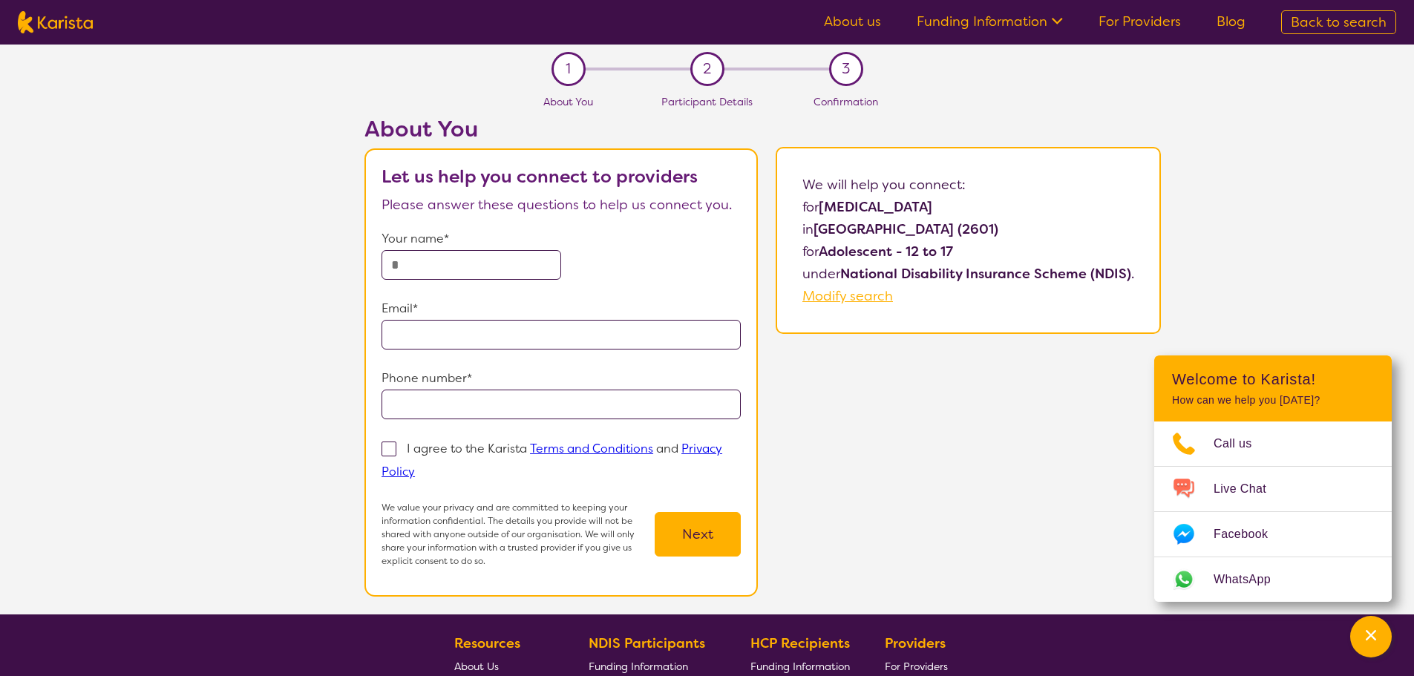
select select "[MEDICAL_DATA]"
select select "AS"
select select "NDIS"
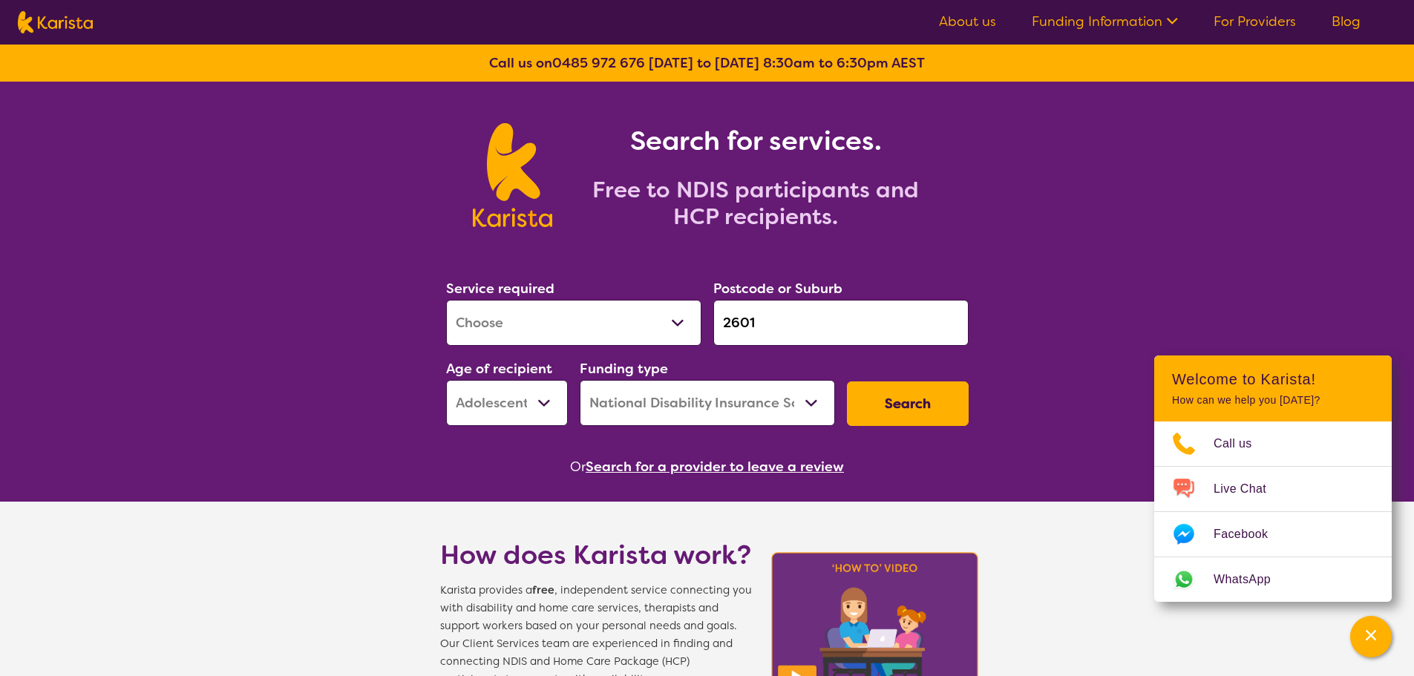
click at [545, 399] on select "Early Childhood - 0 to 9 Child - 10 to 11 Adolescent - 12 to 17 Adult - 18 to 6…" at bounding box center [507, 403] width 122 height 46
select select "AG"
click at [446, 380] on select "Early Childhood - 0 to 9 Child - 10 to 11 Adolescent - 12 to 17 Adult - 18 to 6…" at bounding box center [507, 403] width 122 height 46
click at [892, 411] on button "Search" at bounding box center [908, 403] width 122 height 45
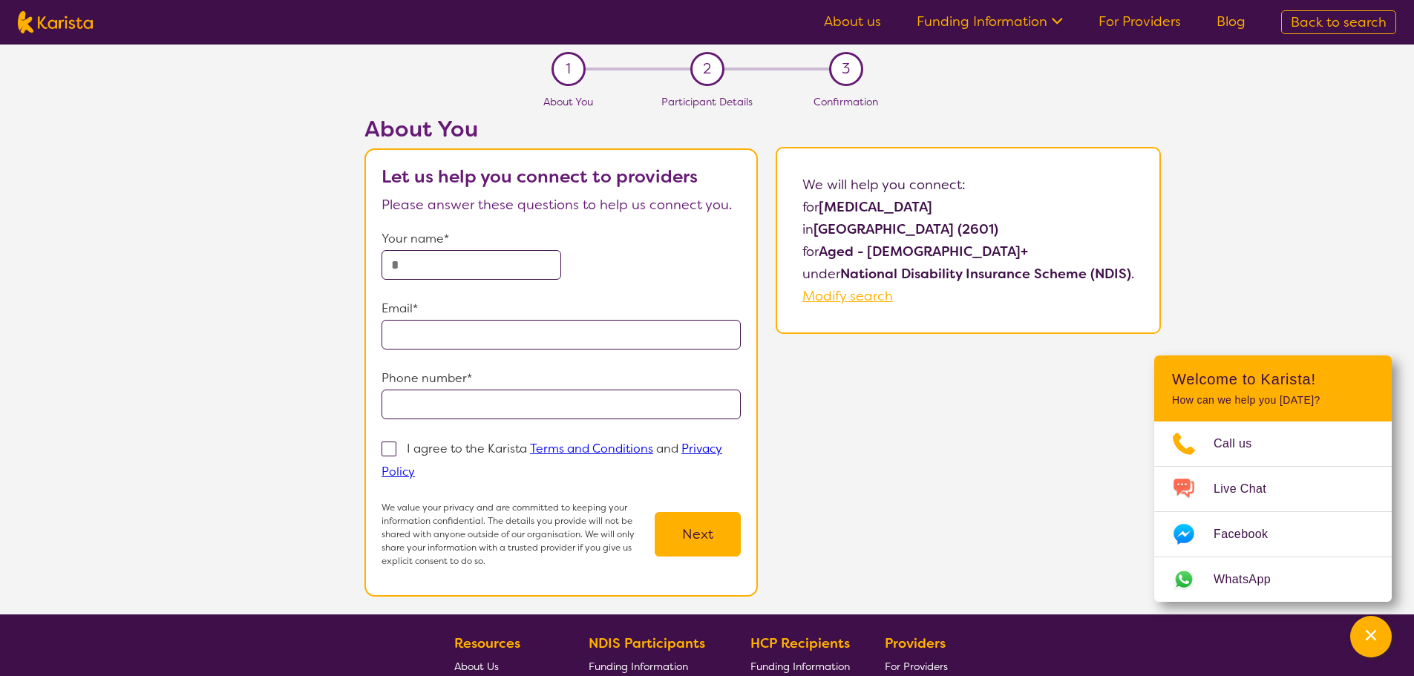
select select "[MEDICAL_DATA]"
select select "AG"
select select "NDIS"
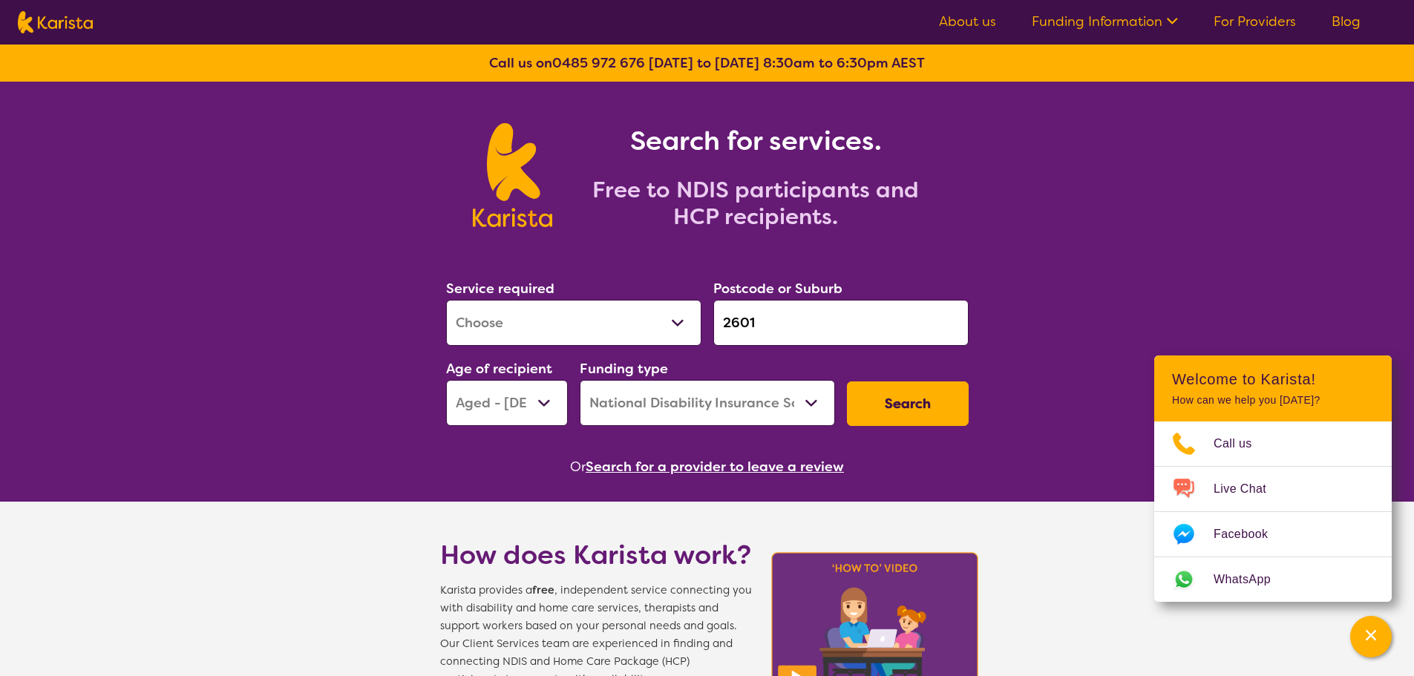
click at [818, 315] on input "2601" at bounding box center [840, 323] width 255 height 46
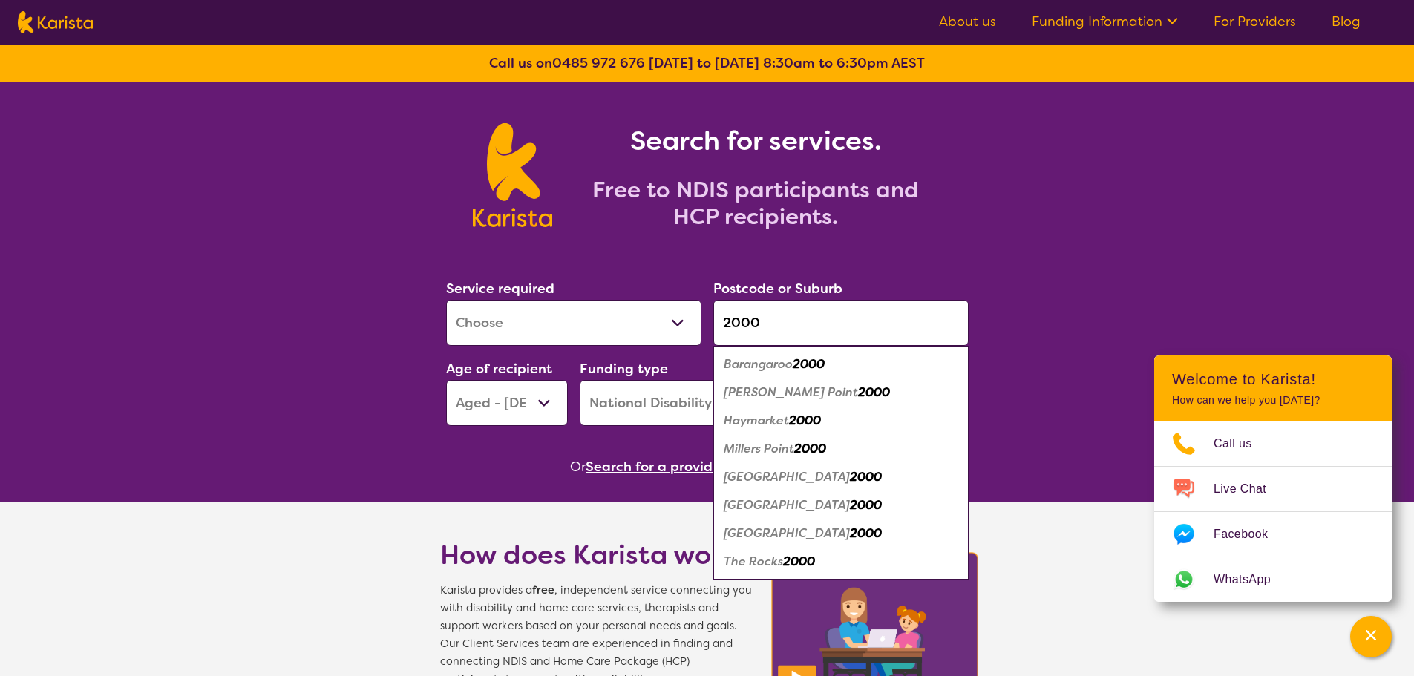
type input "2000"
click at [850, 508] on em "2000" at bounding box center [866, 505] width 32 height 16
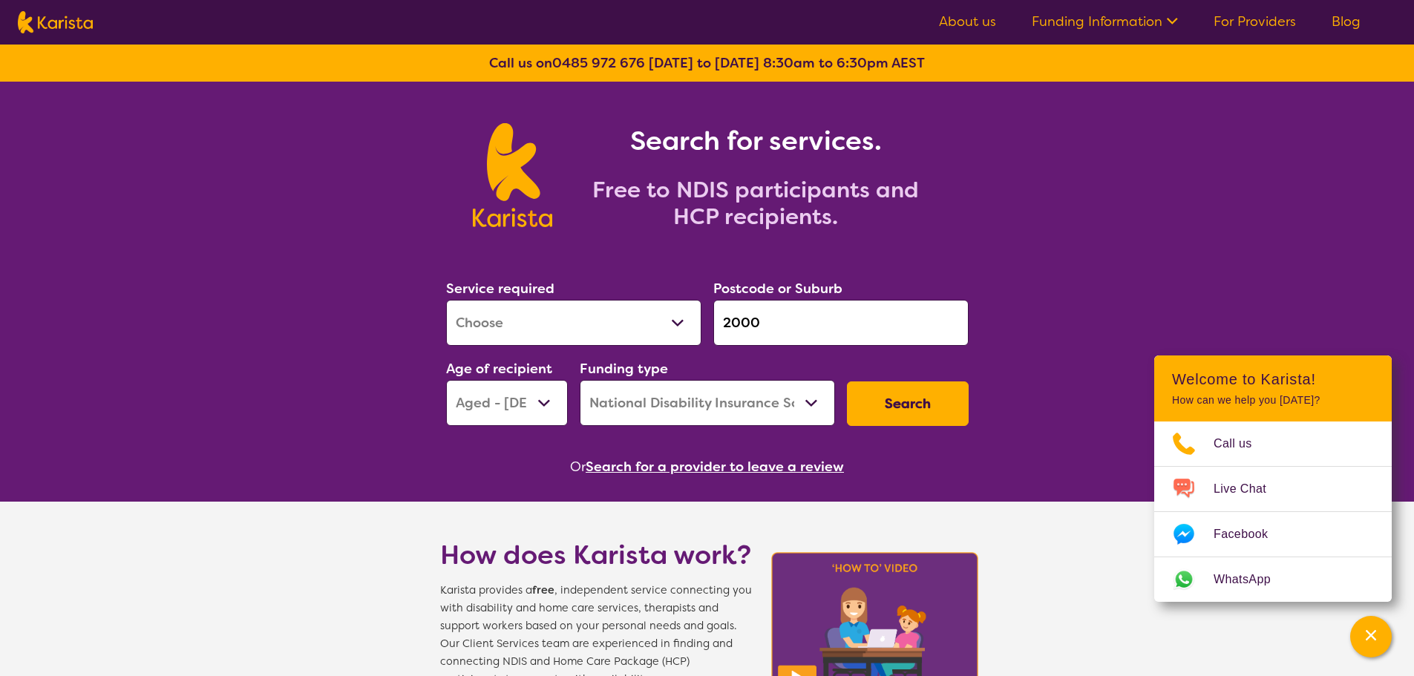
click at [891, 397] on button "Search" at bounding box center [908, 403] width 122 height 45
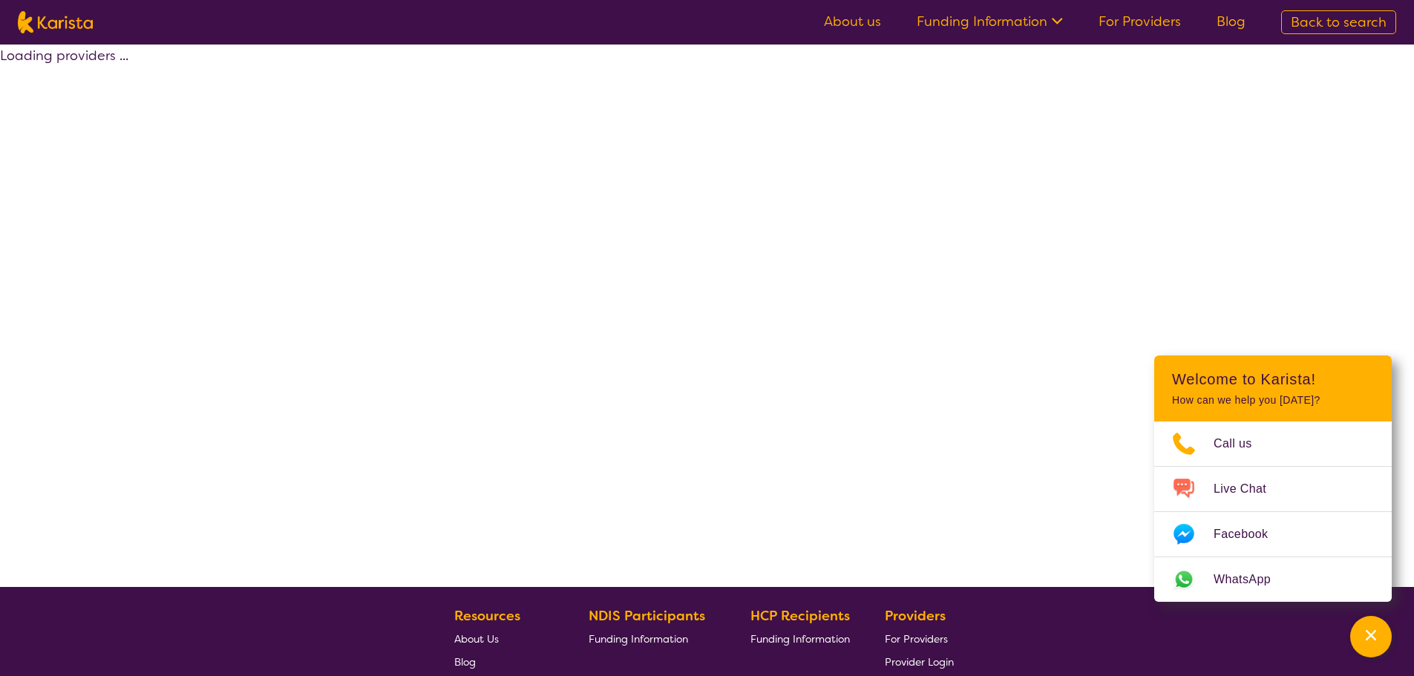
select select "by_score"
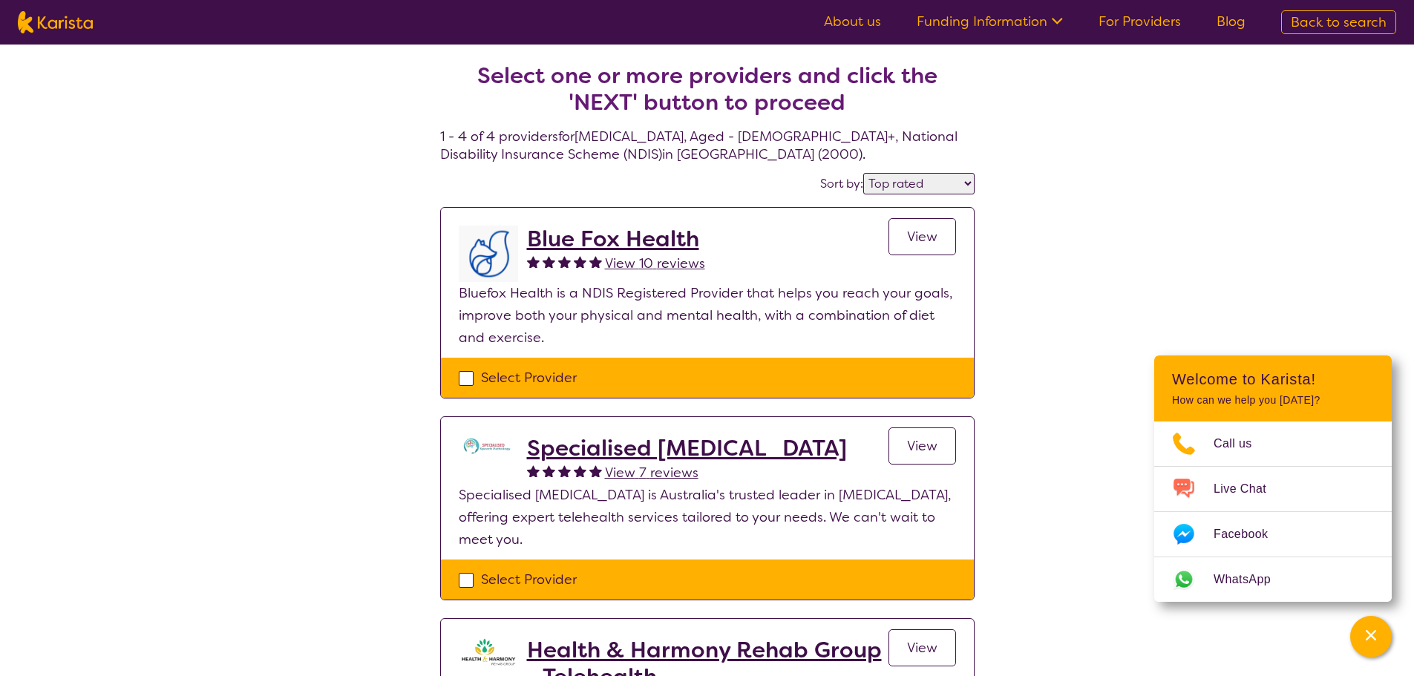
select select "[MEDICAL_DATA]"
select select "AG"
select select "NDIS"
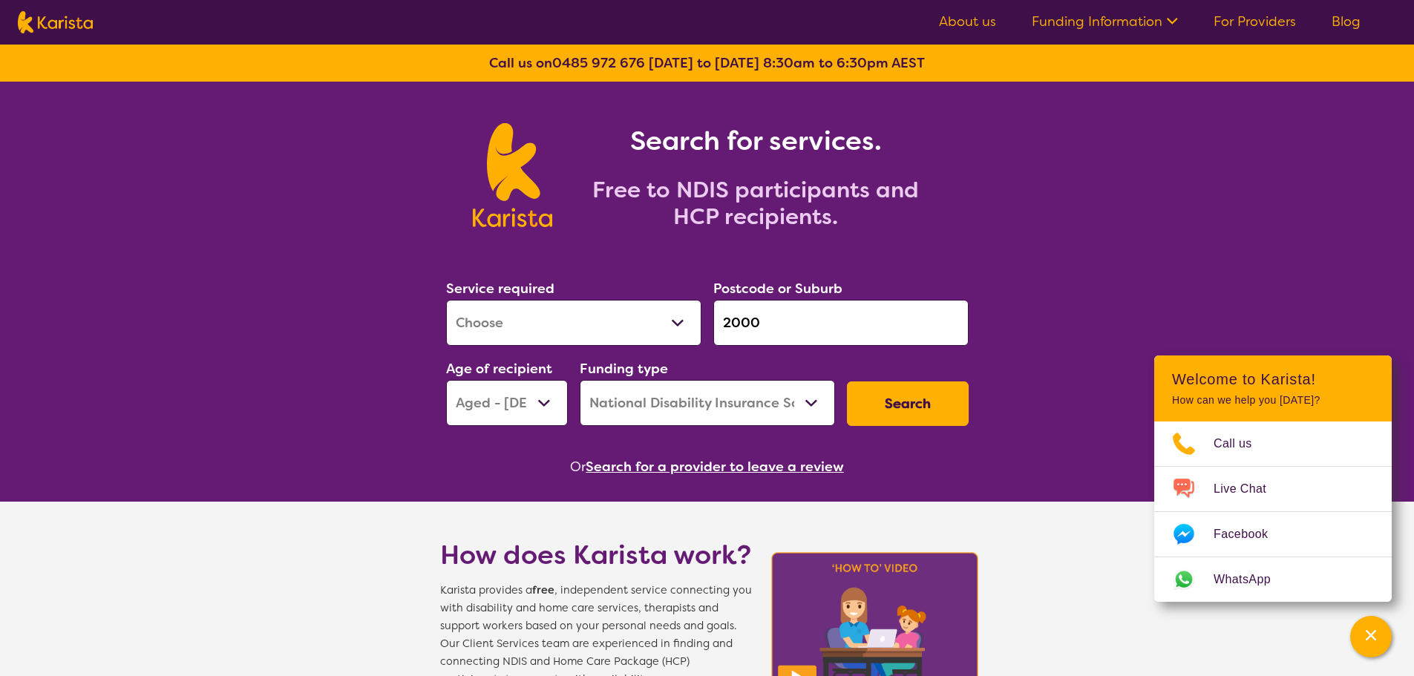
click at [758, 325] on input "2000" at bounding box center [840, 323] width 255 height 46
click at [826, 317] on input "search" at bounding box center [840, 323] width 255 height 46
click at [554, 404] on select "Early Childhood - 0 to 9 Child - 10 to 11 Adolescent - 12 to 17 Adult - 18 to 6…" at bounding box center [507, 403] width 122 height 46
select select "AD"
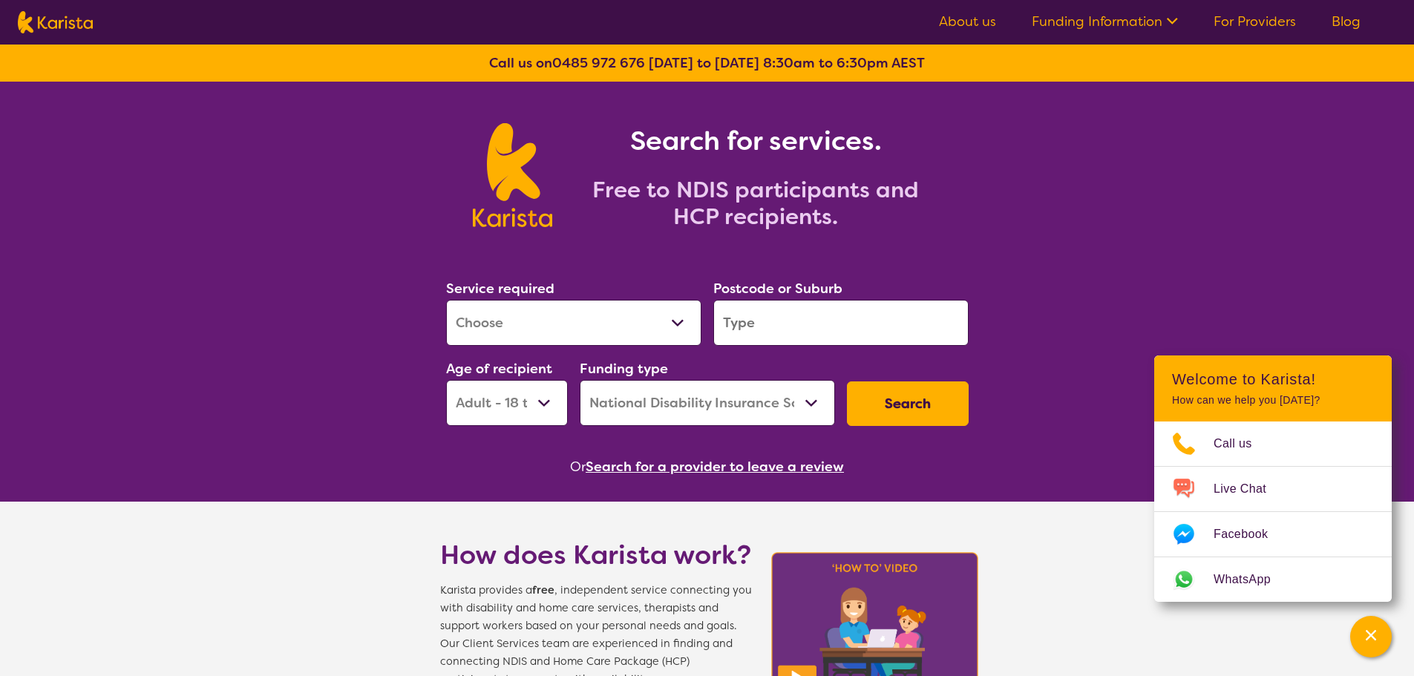
click at [446, 380] on select "Early Childhood - 0 to 9 Child - 10 to 11 Adolescent - 12 to 17 Adult - 18 to 6…" at bounding box center [507, 403] width 122 height 46
click at [769, 335] on input "search" at bounding box center [840, 323] width 255 height 46
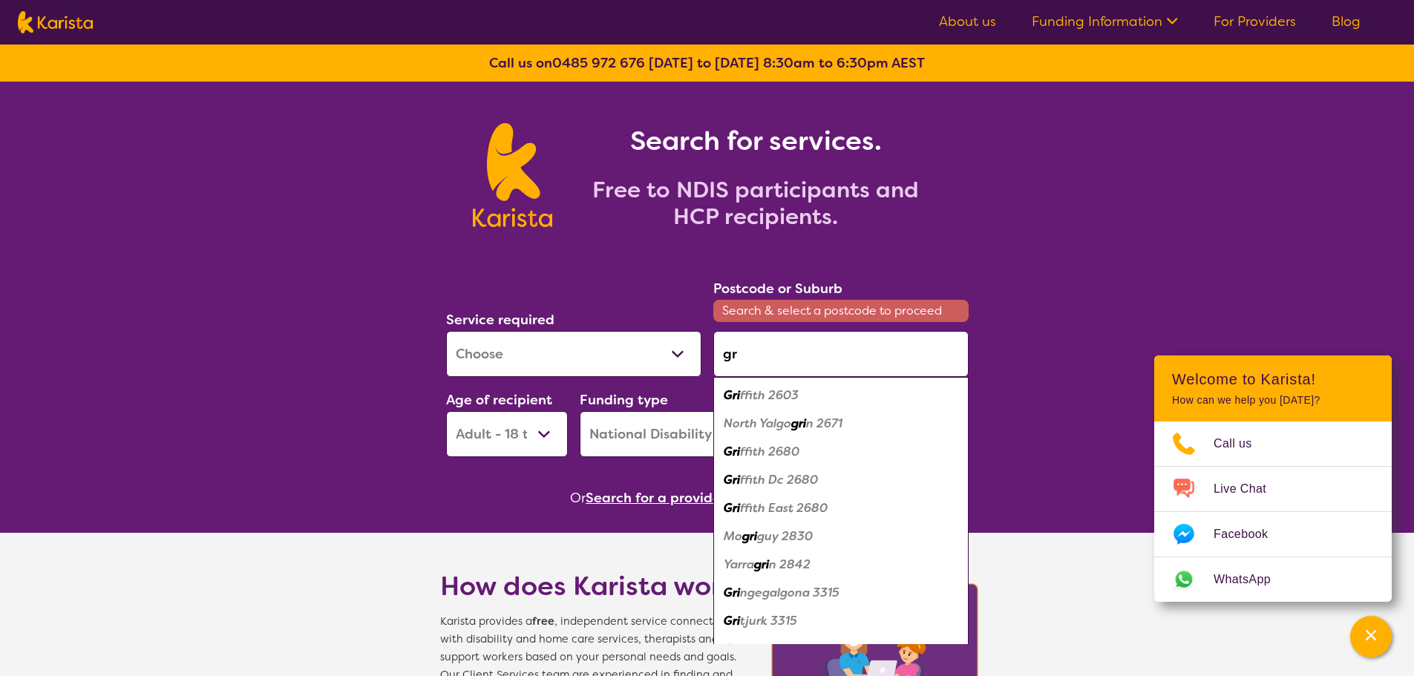
type input "g"
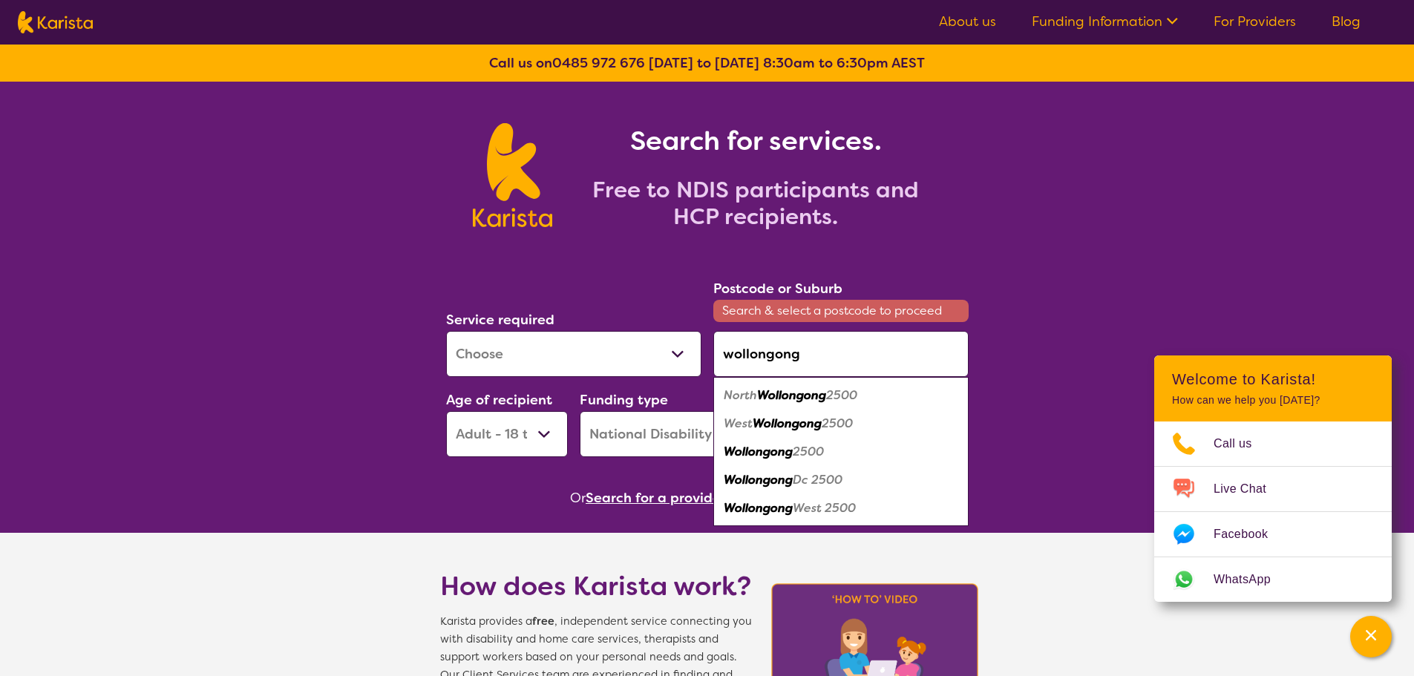
click at [766, 445] on em "Wollongong" at bounding box center [757, 452] width 69 height 16
type input "2500"
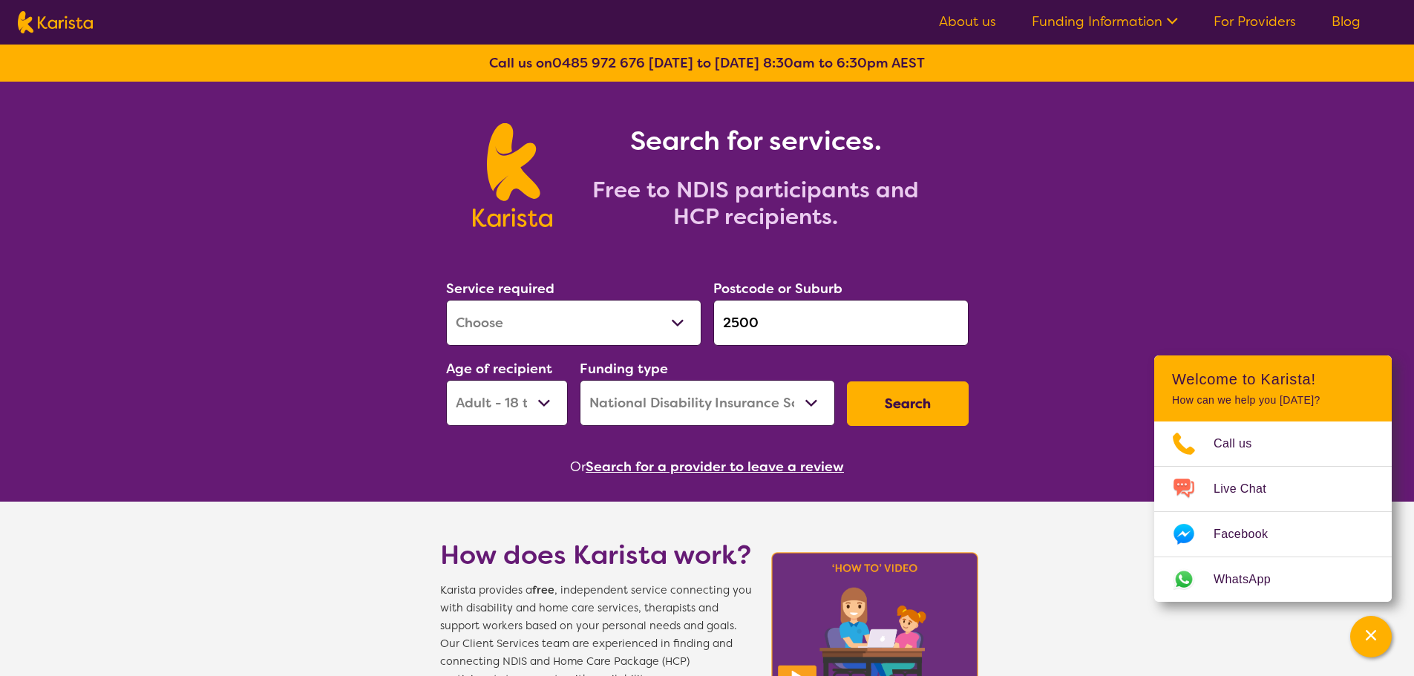
click at [919, 397] on button "Search" at bounding box center [908, 403] width 122 height 45
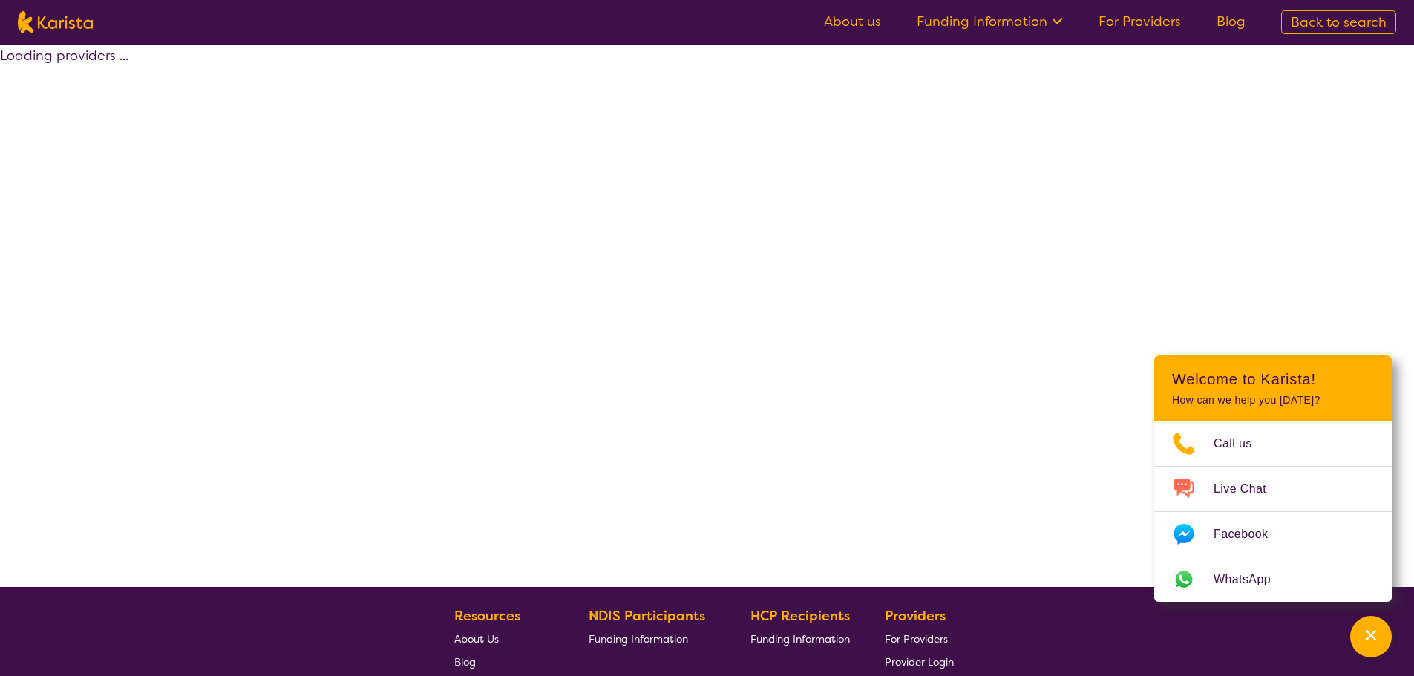
select select "by_score"
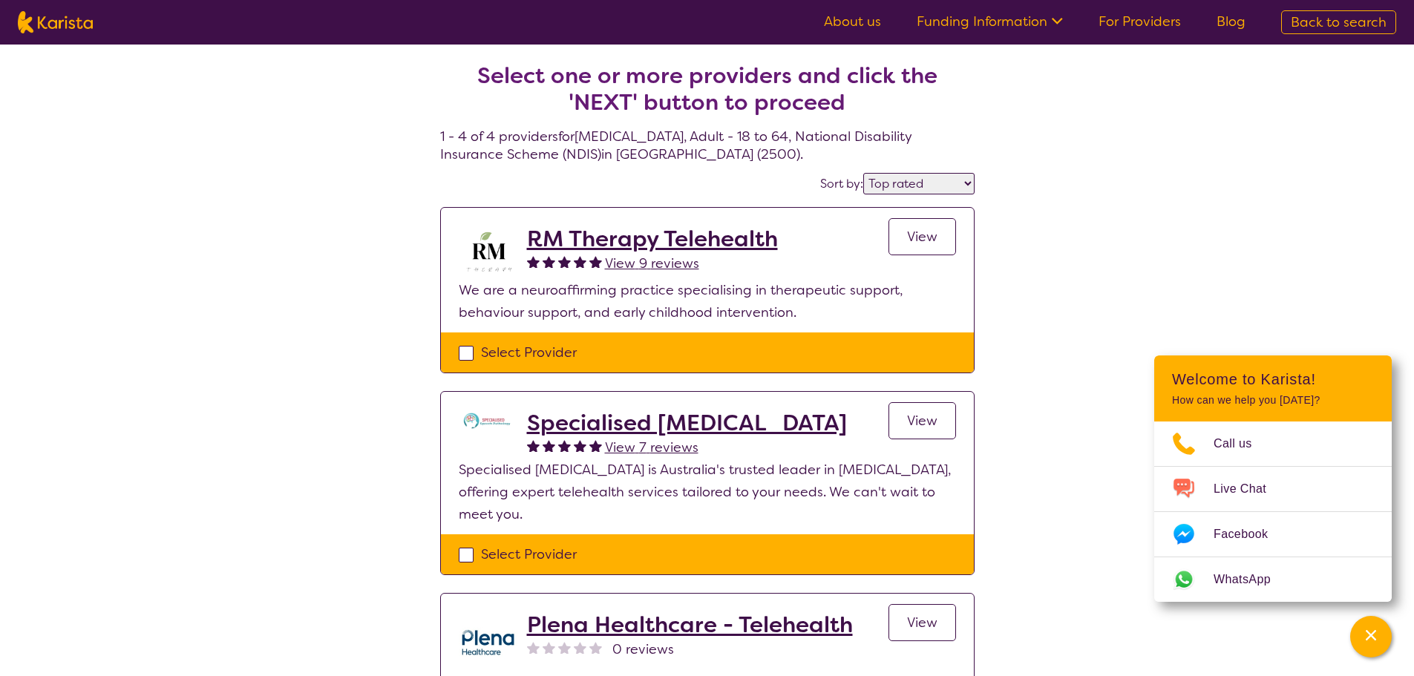
click at [718, 240] on h2 "RM Therapy Telehealth" at bounding box center [652, 239] width 251 height 27
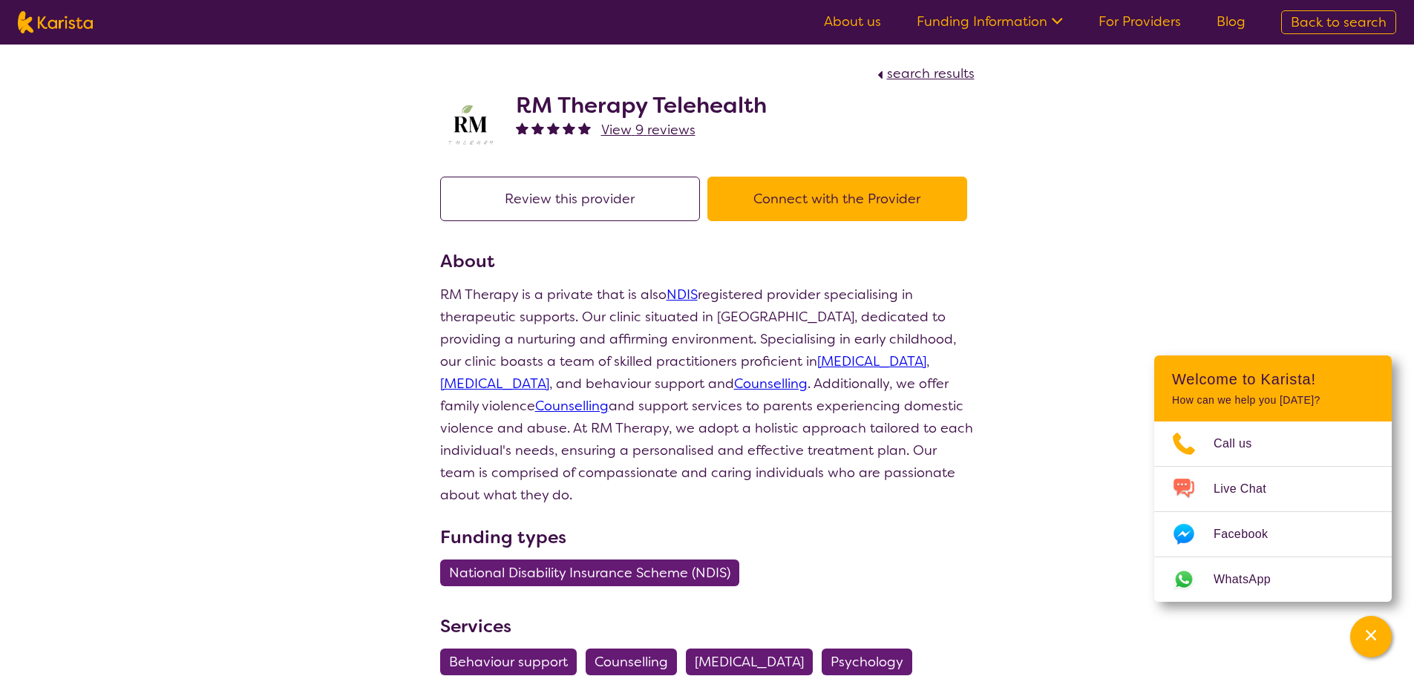
click at [919, 202] on button "Connect with the Provider" at bounding box center [837, 199] width 260 height 45
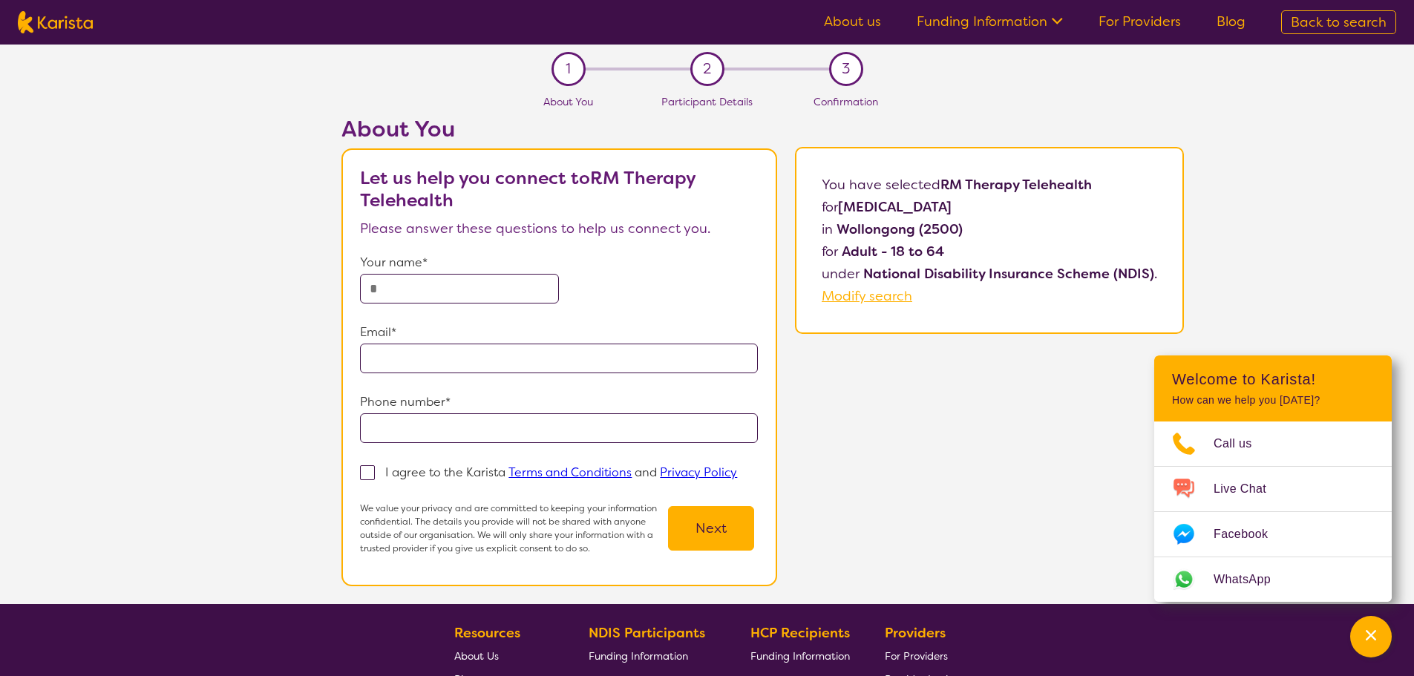
click at [706, 71] on span "2" at bounding box center [707, 69] width 8 height 22
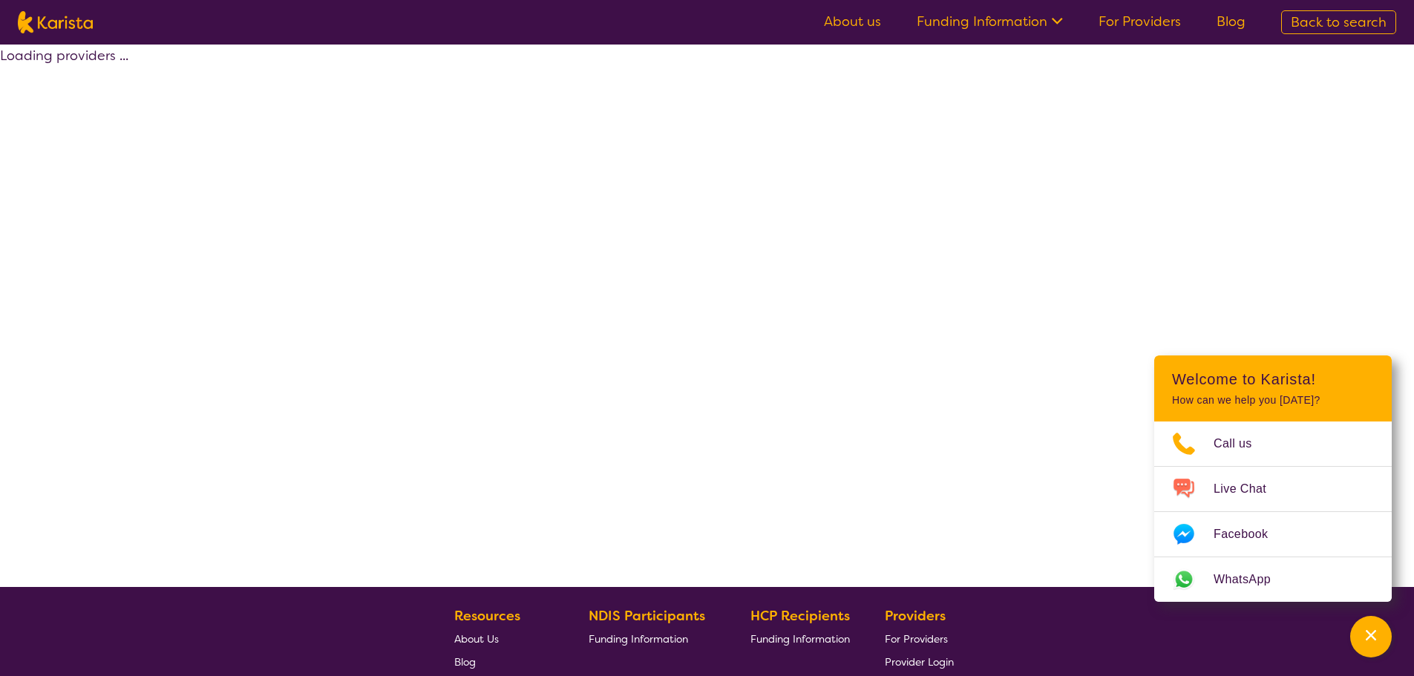
select select "by_score"
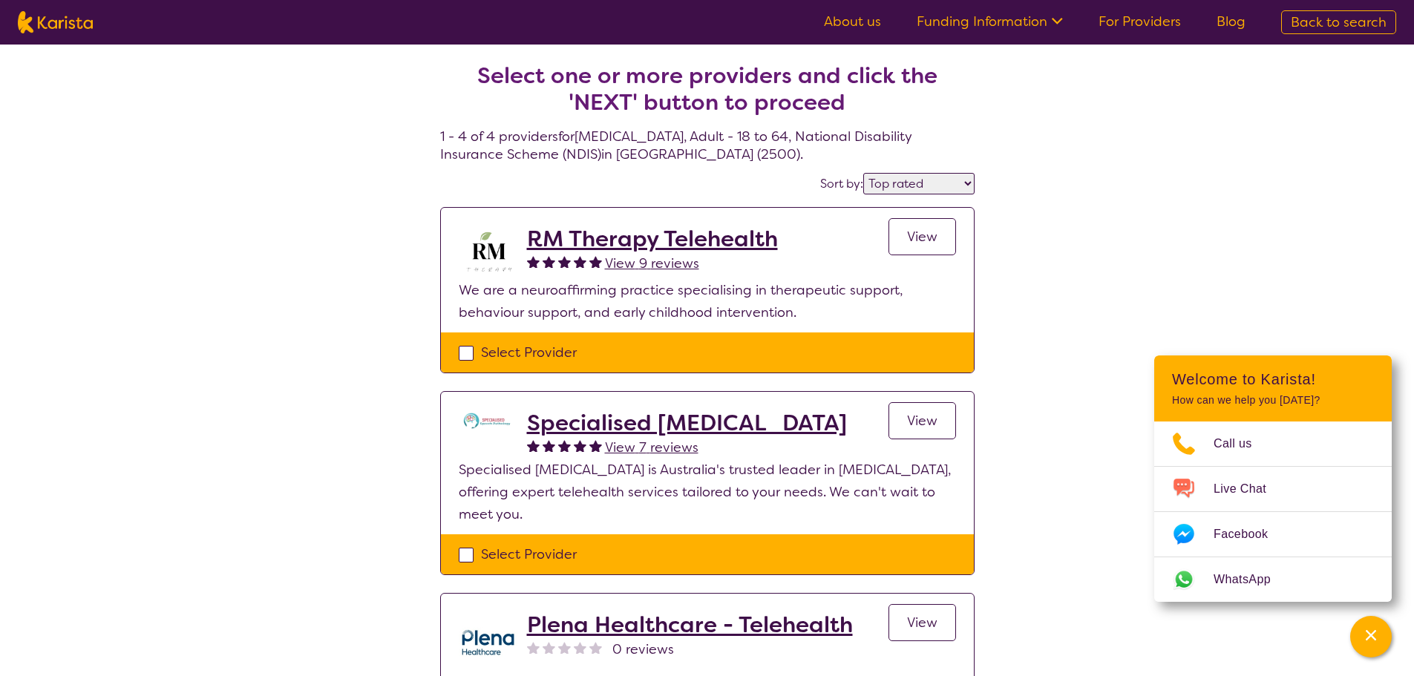
select select "[MEDICAL_DATA]"
select select "AD"
select select "NDIS"
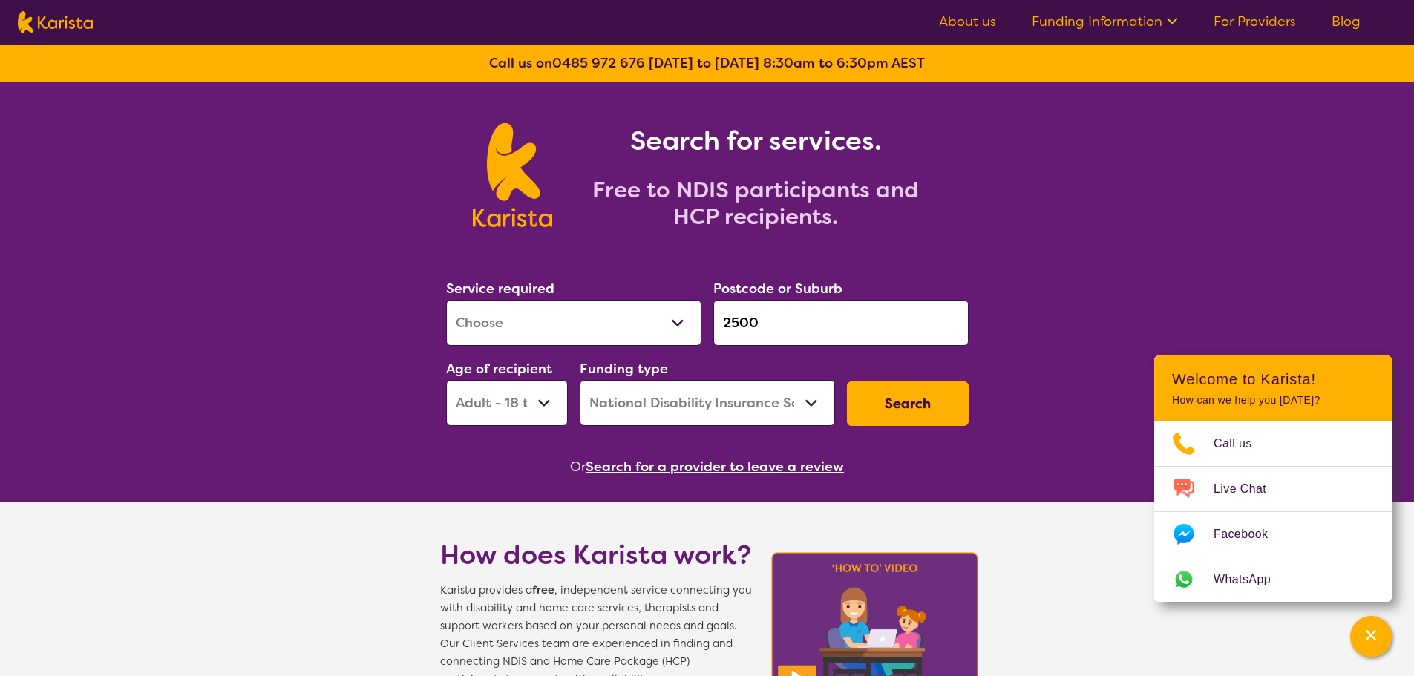
click at [810, 323] on input "2500" at bounding box center [840, 323] width 255 height 46
click at [861, 334] on input "2500" at bounding box center [840, 323] width 255 height 46
click at [861, 333] on input "2500" at bounding box center [840, 323] width 255 height 46
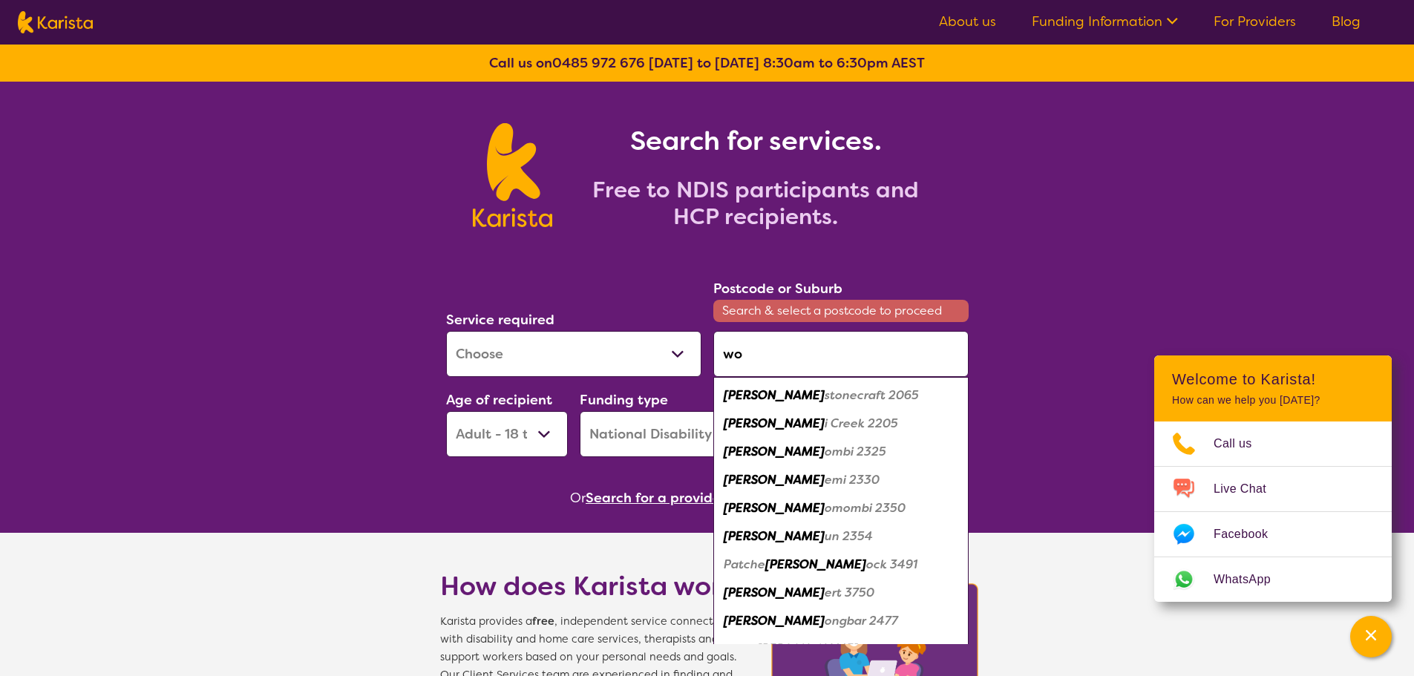
type input "w"
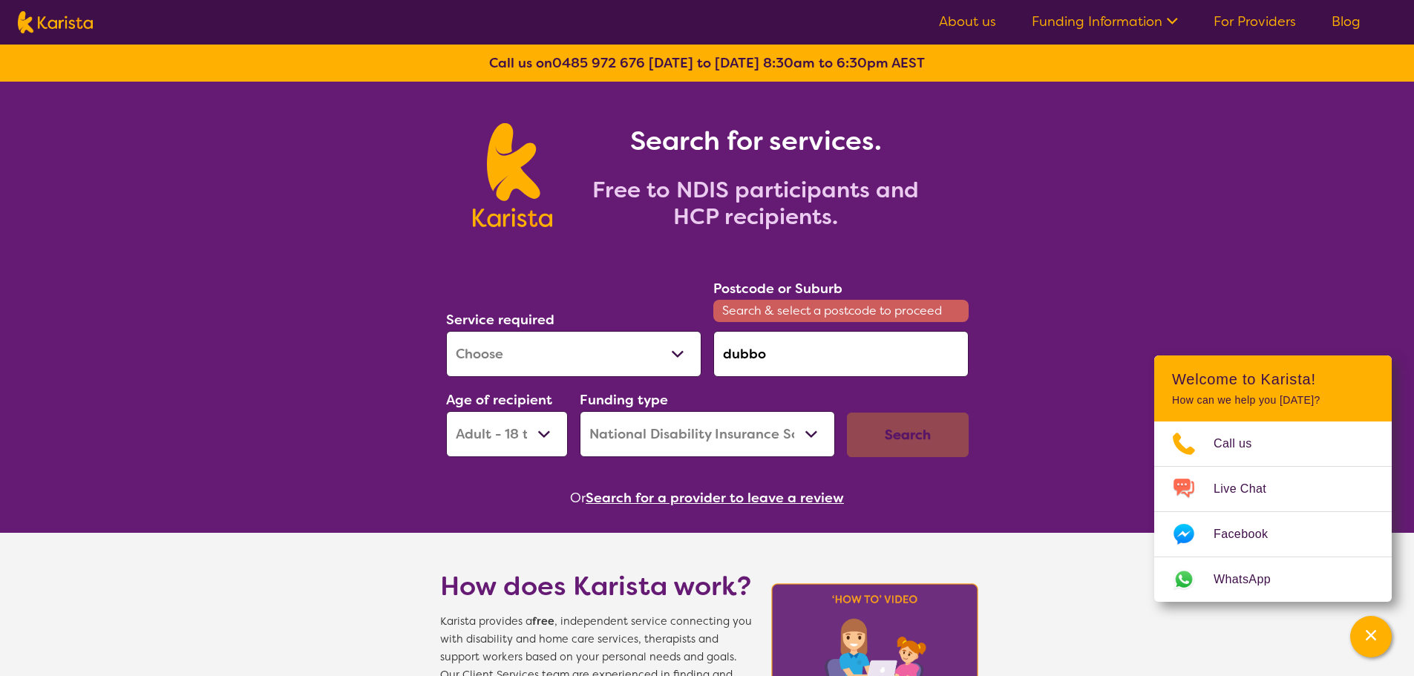
click at [849, 362] on input "dubbo" at bounding box center [840, 354] width 255 height 46
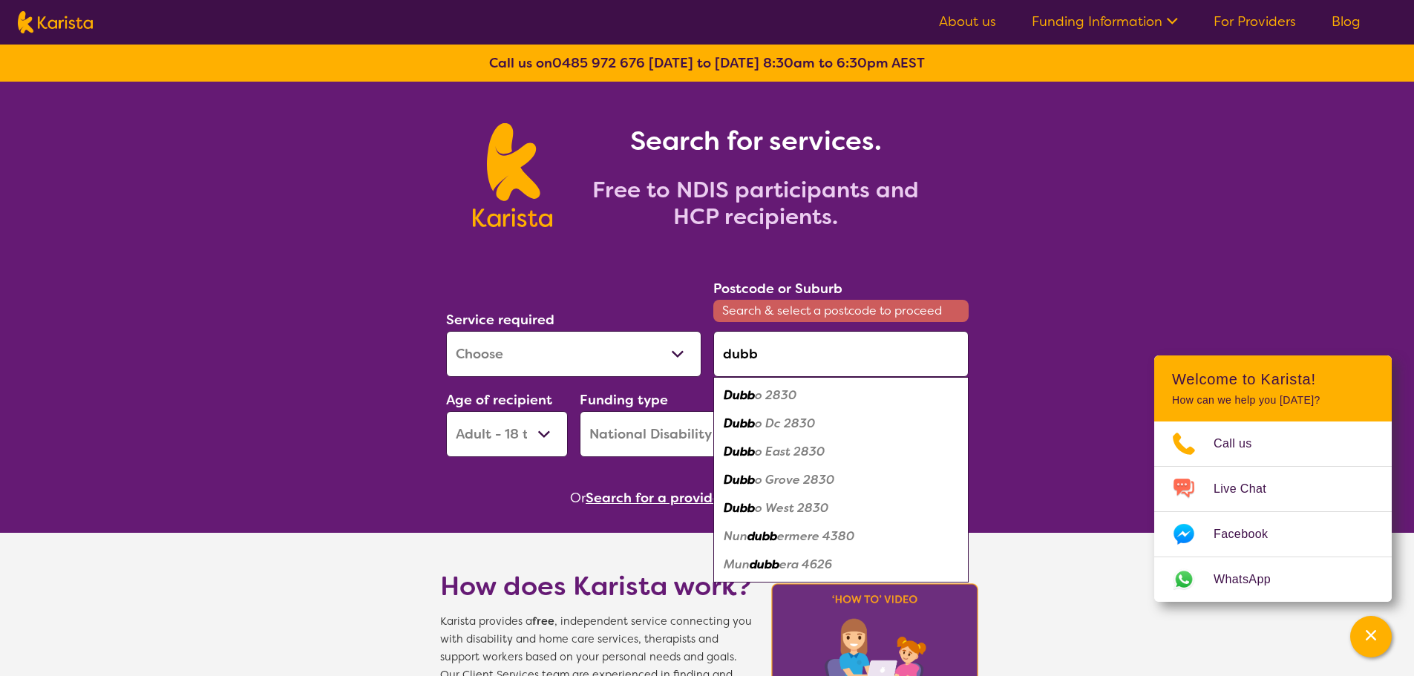
click at [833, 387] on div "Dubb o 2830" at bounding box center [840, 395] width 240 height 28
type input "2830"
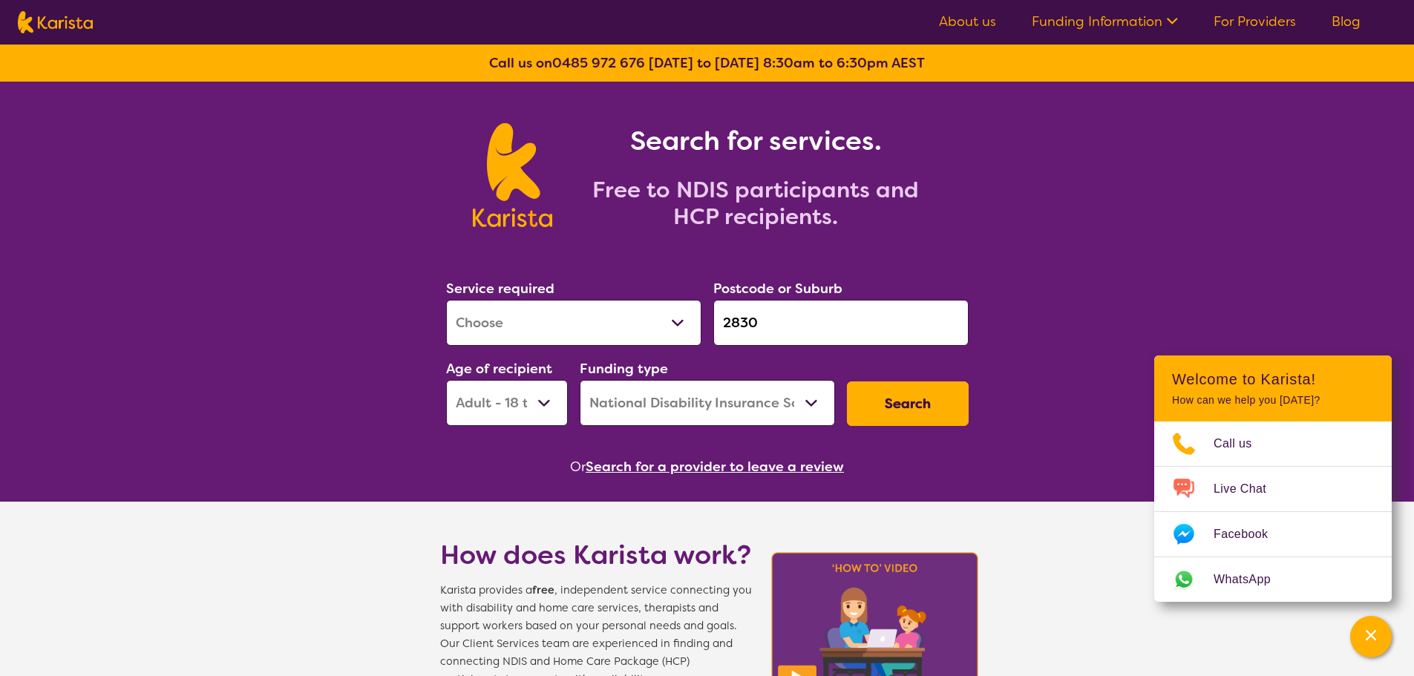
click at [915, 417] on button "Search" at bounding box center [908, 403] width 122 height 45
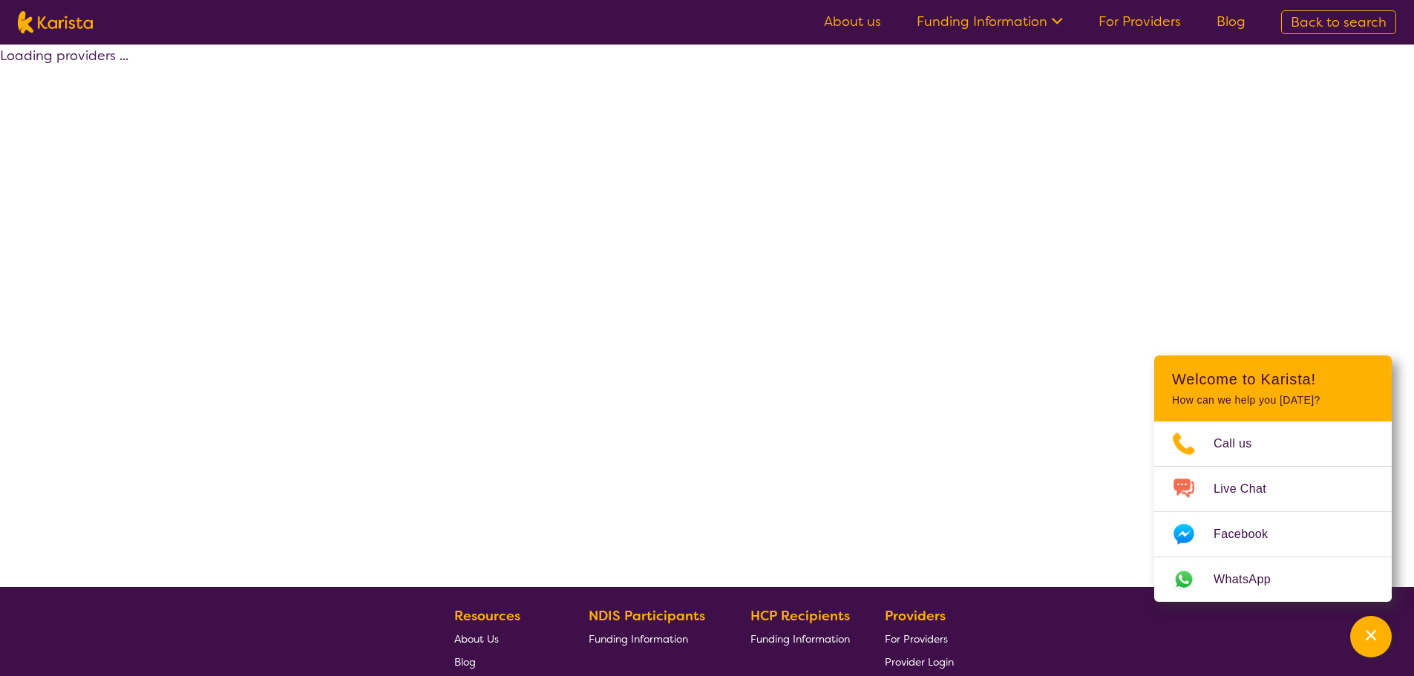
select select "by_score"
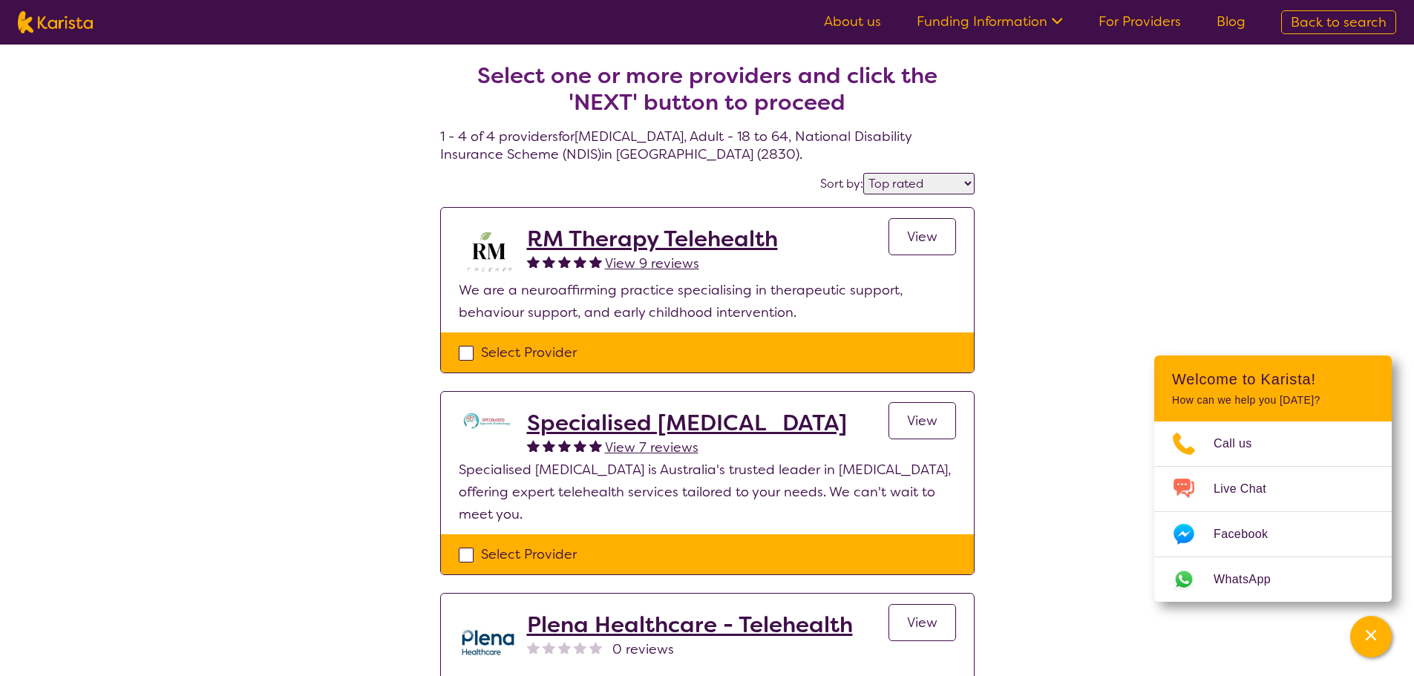
select select "[MEDICAL_DATA]"
select select "AD"
select select "NDIS"
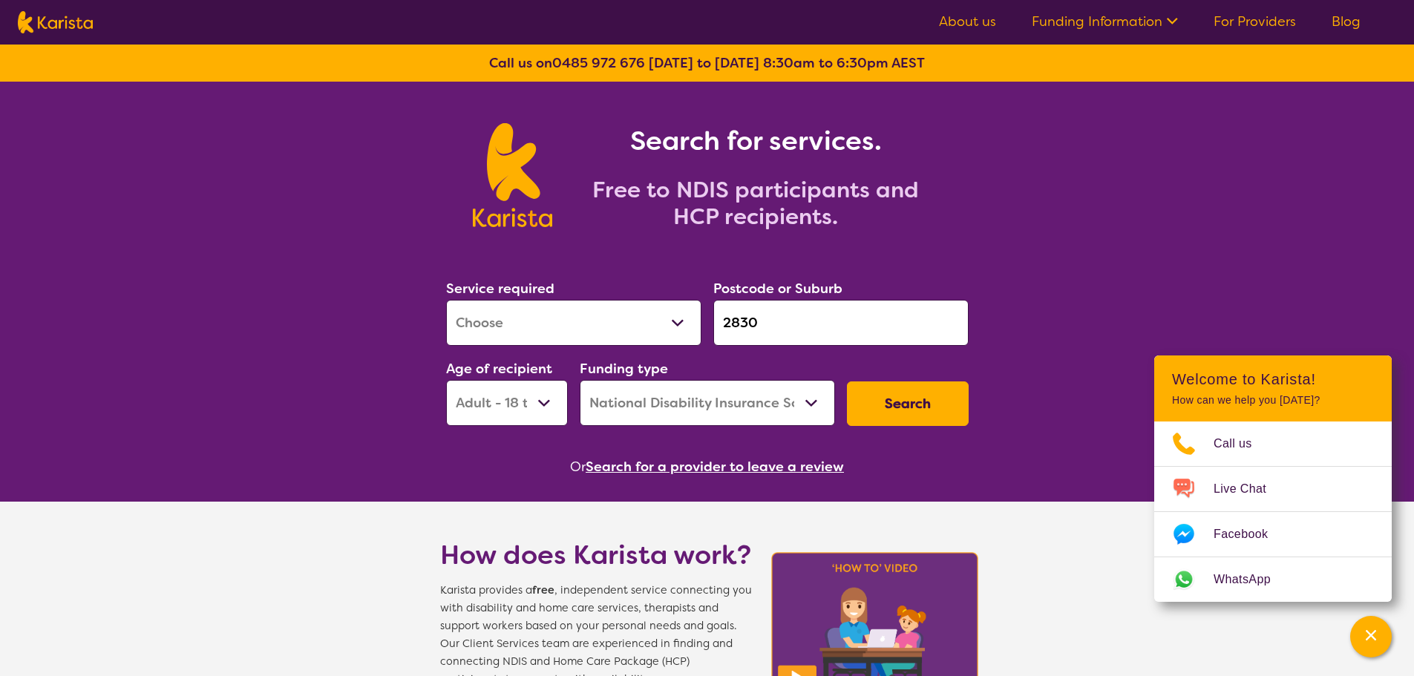
click at [549, 398] on select "Early Childhood - 0 to 9 Child - 10 to 11 Adolescent - 12 to 17 Adult - 18 to 6…" at bounding box center [507, 403] width 122 height 46
select select "EC"
click at [446, 380] on select "Early Childhood - 0 to 9 Child - 10 to 11 Adolescent - 12 to 17 Adult - 18 to 6…" at bounding box center [507, 403] width 122 height 46
click at [911, 410] on button "Search" at bounding box center [908, 403] width 122 height 45
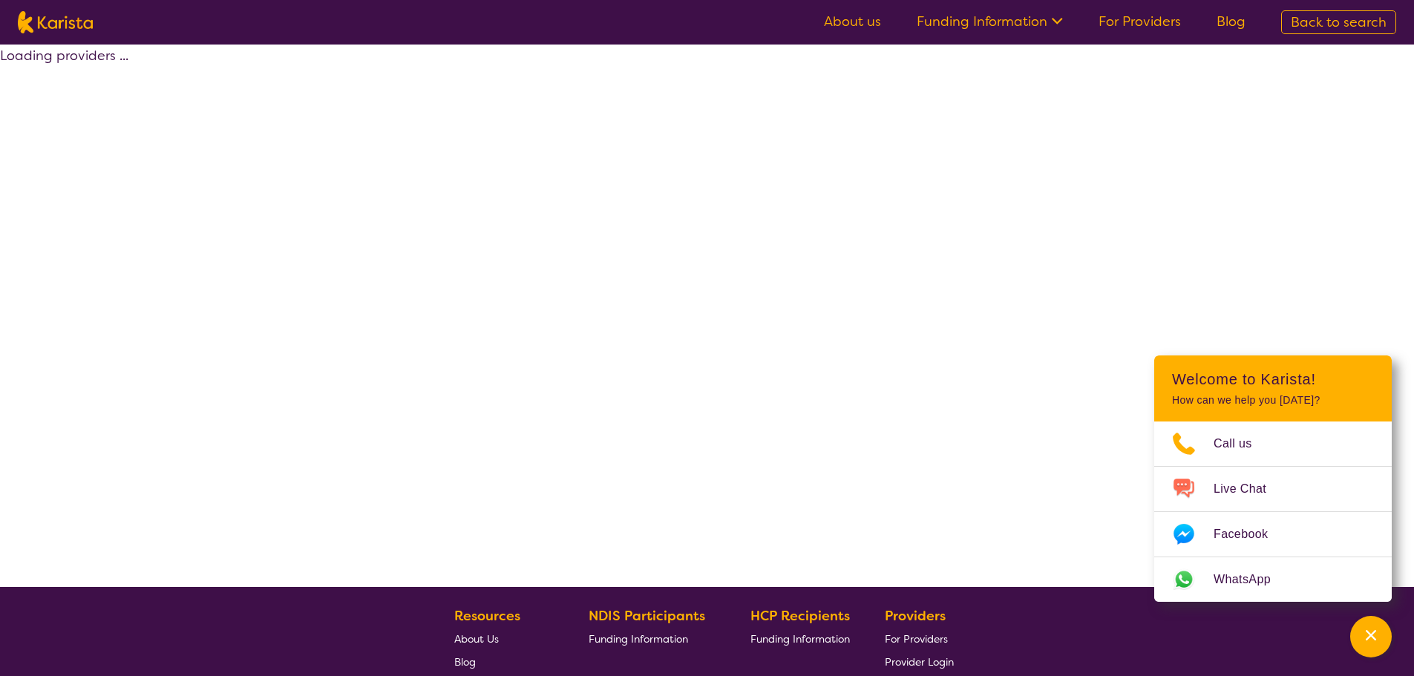
select select "by_score"
